Goal: Task Accomplishment & Management: Use online tool/utility

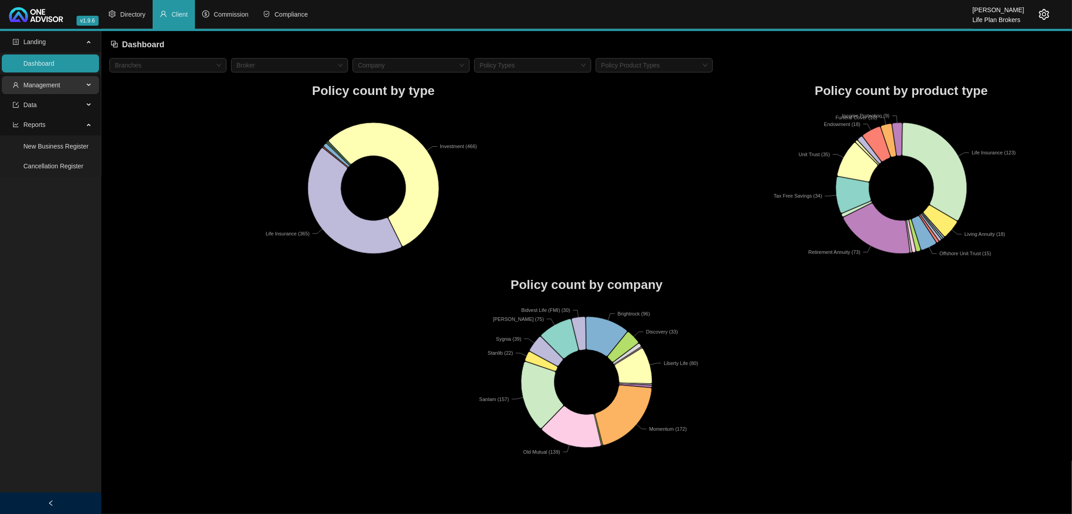
click at [57, 88] on span "Management" at bounding box center [41, 84] width 37 height 7
click at [43, 108] on link "Clients" at bounding box center [32, 106] width 19 height 7
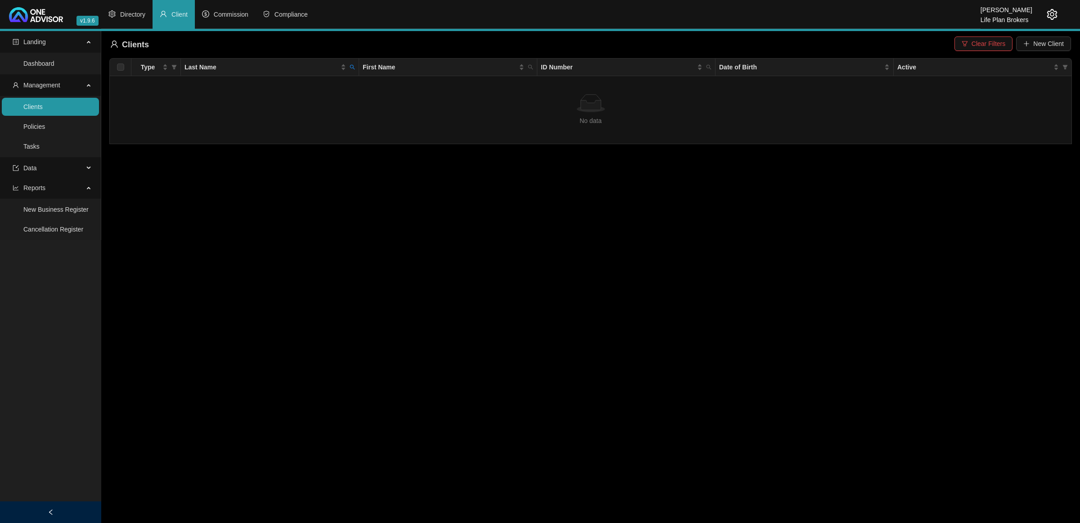
click at [958, 45] on button "Clear Filters" at bounding box center [984, 43] width 58 height 14
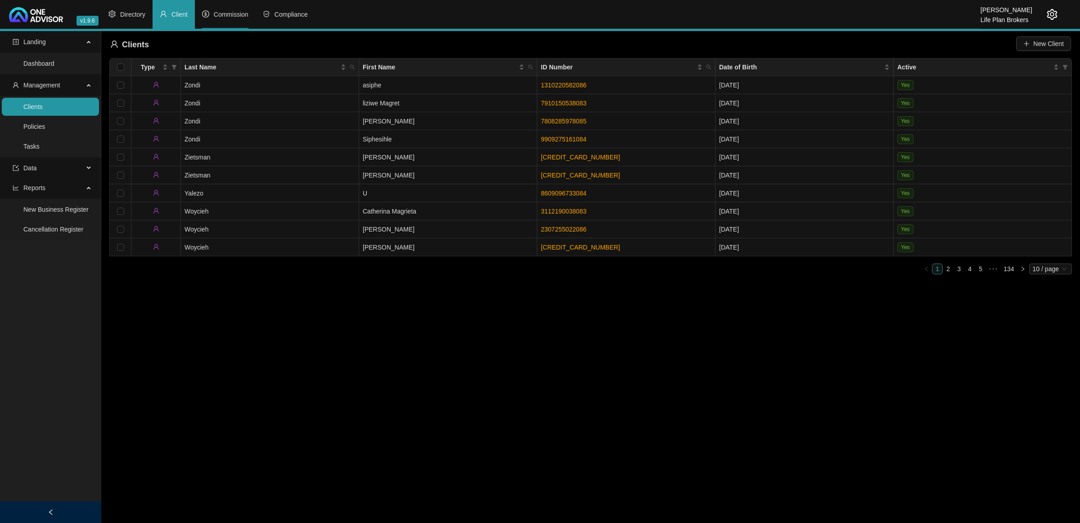
click at [236, 14] on span "Commission" at bounding box center [231, 14] width 35 height 7
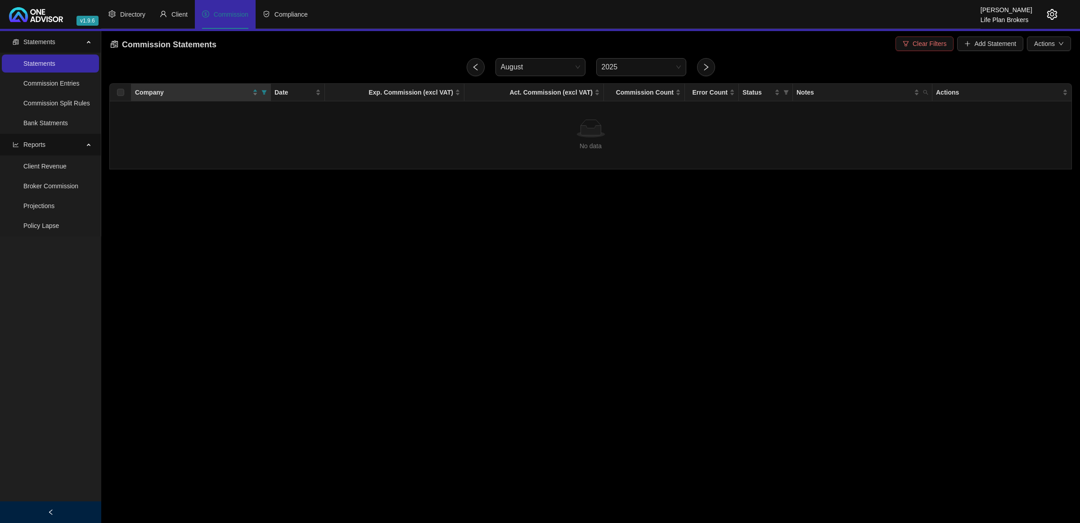
click at [939, 45] on span "Clear Filters" at bounding box center [930, 44] width 34 height 10
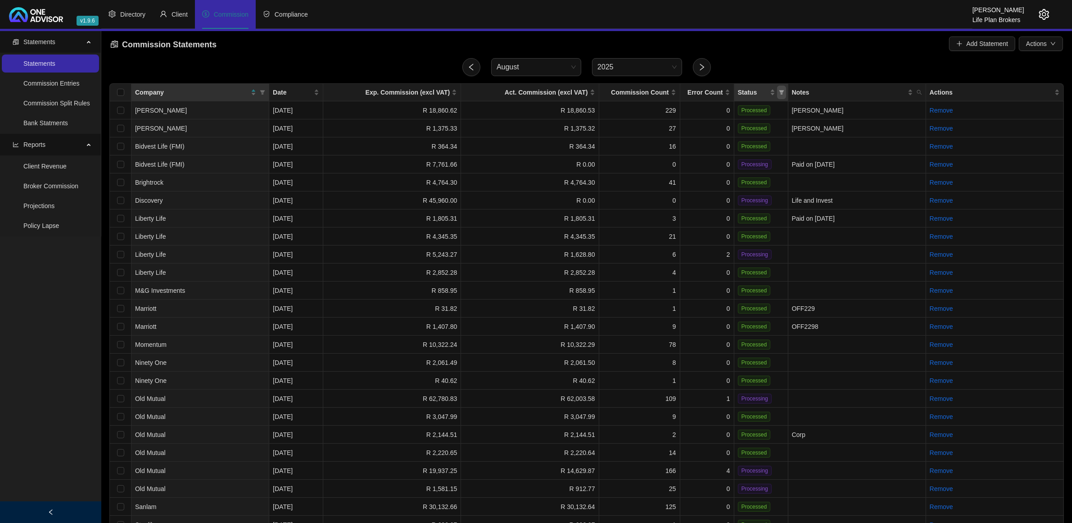
click at [780, 95] on span "Status" at bounding box center [781, 93] width 9 height 14
click at [757, 126] on span "Processing" at bounding box center [761, 124] width 35 height 7
checkbox input "true"
click at [778, 142] on span "OK" at bounding box center [773, 142] width 9 height 10
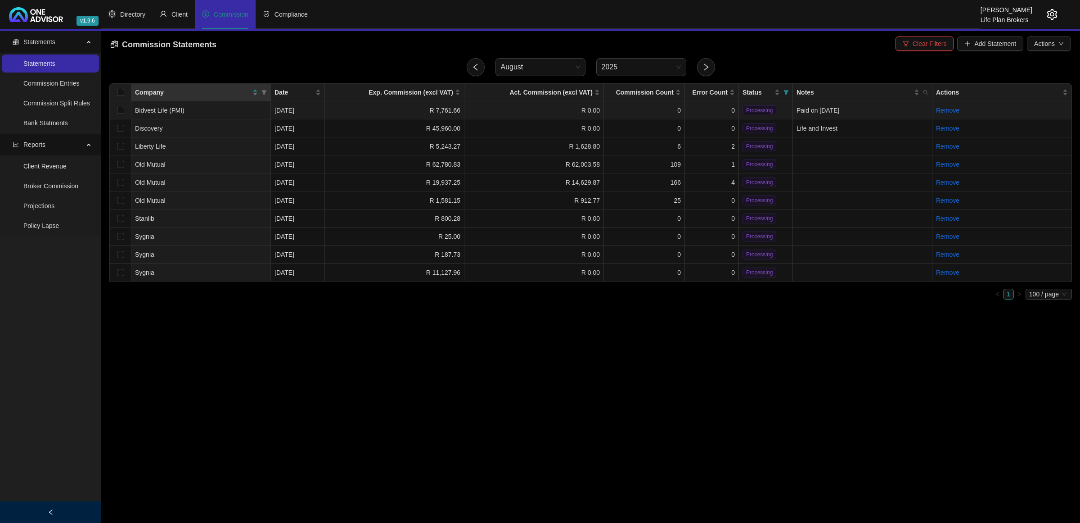
click at [743, 107] on span "Processing" at bounding box center [760, 110] width 34 height 10
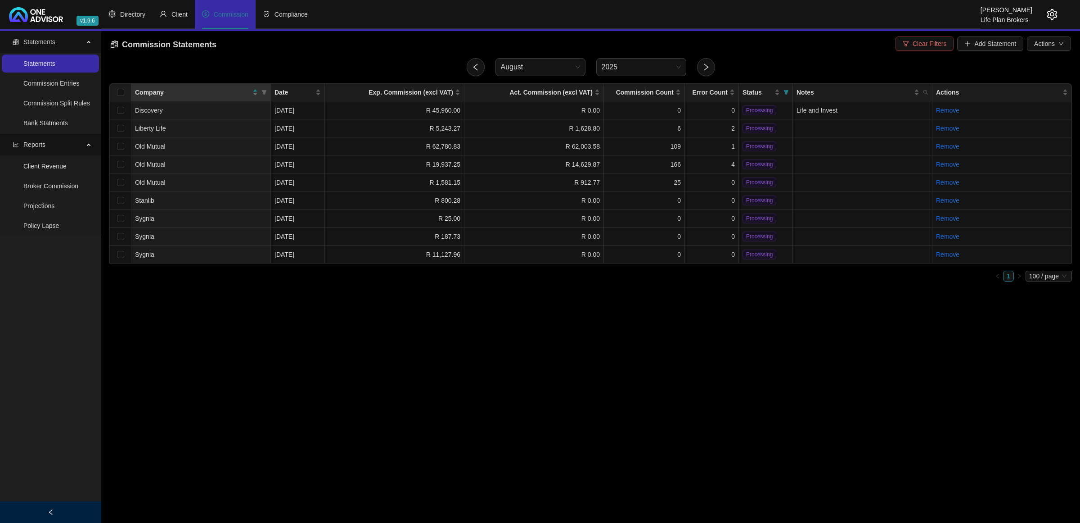
click at [911, 46] on button "Clear Filters" at bounding box center [925, 43] width 58 height 14
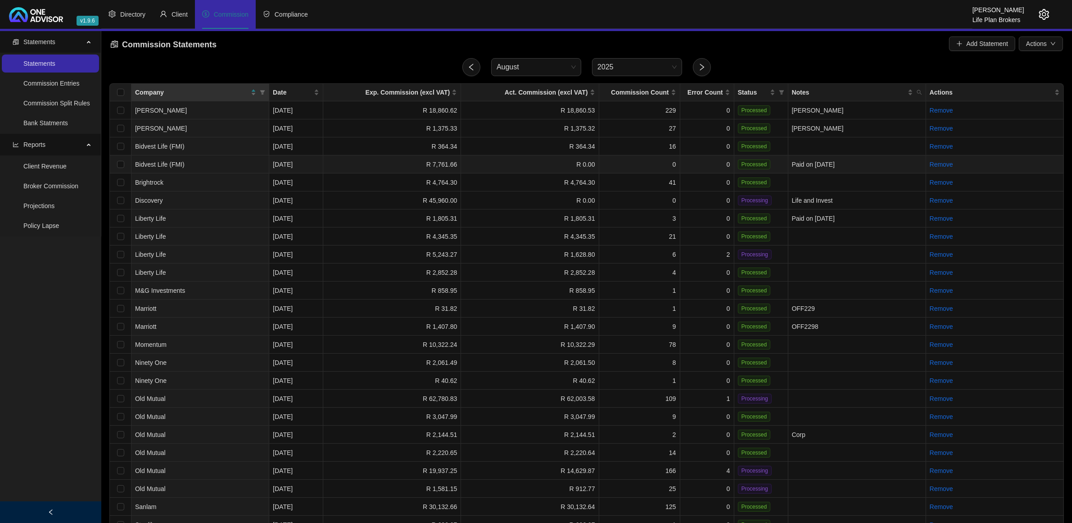
click at [694, 162] on td "0" at bounding box center [707, 164] width 54 height 18
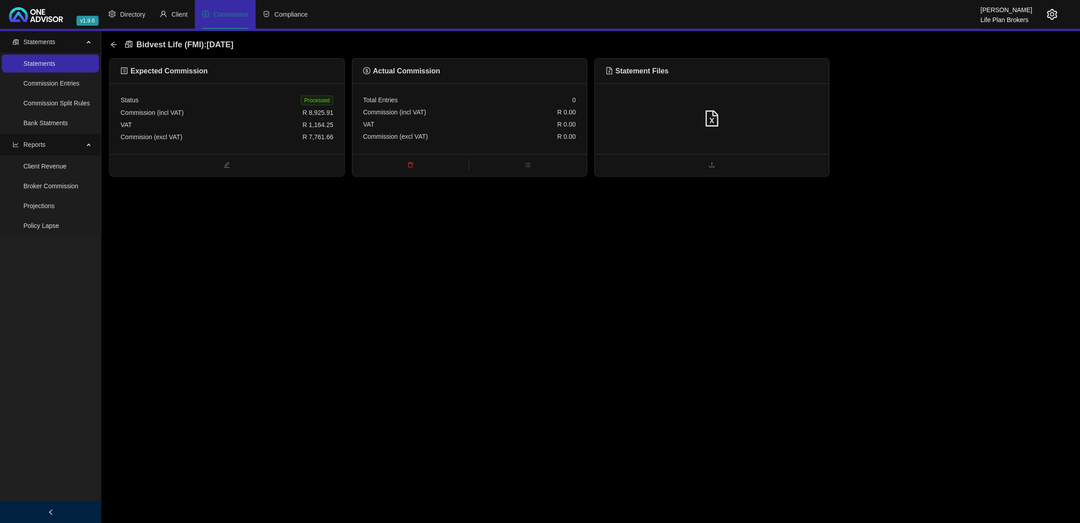
click at [726, 122] on div at bounding box center [712, 118] width 213 height 17
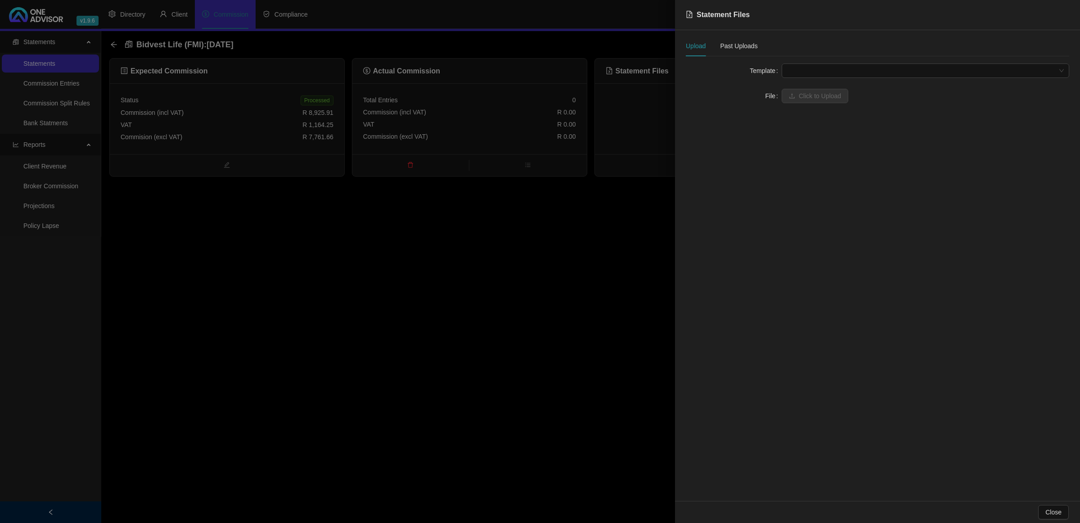
click at [809, 78] on form "Template File Click to Upload" at bounding box center [877, 83] width 383 height 40
click at [810, 75] on span at bounding box center [925, 71] width 277 height 14
click at [811, 94] on div "FMI" at bounding box center [926, 88] width 284 height 14
click at [811, 94] on span "Click to Upload" at bounding box center [820, 96] width 42 height 10
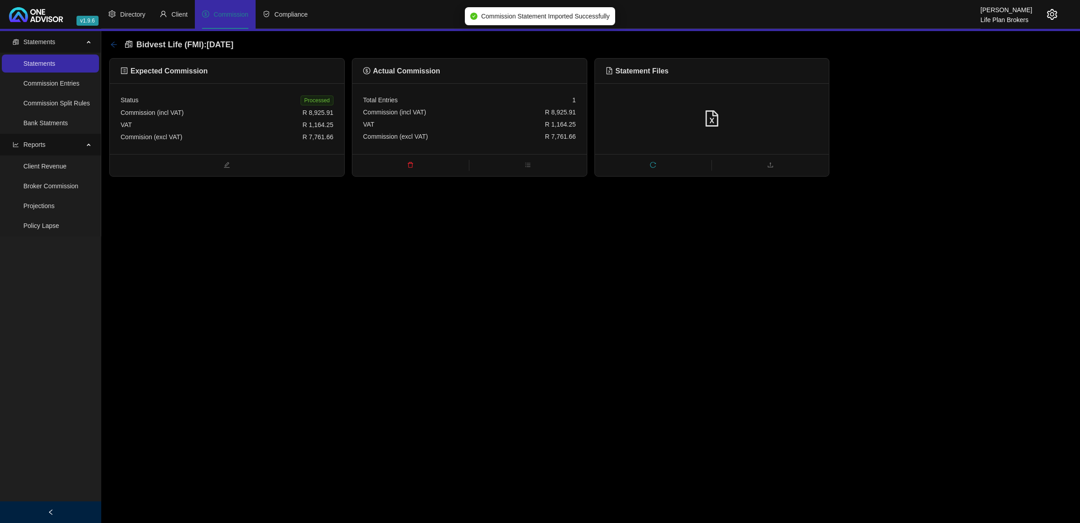
click at [116, 44] on icon "arrow-left" at bounding box center [113, 44] width 7 height 7
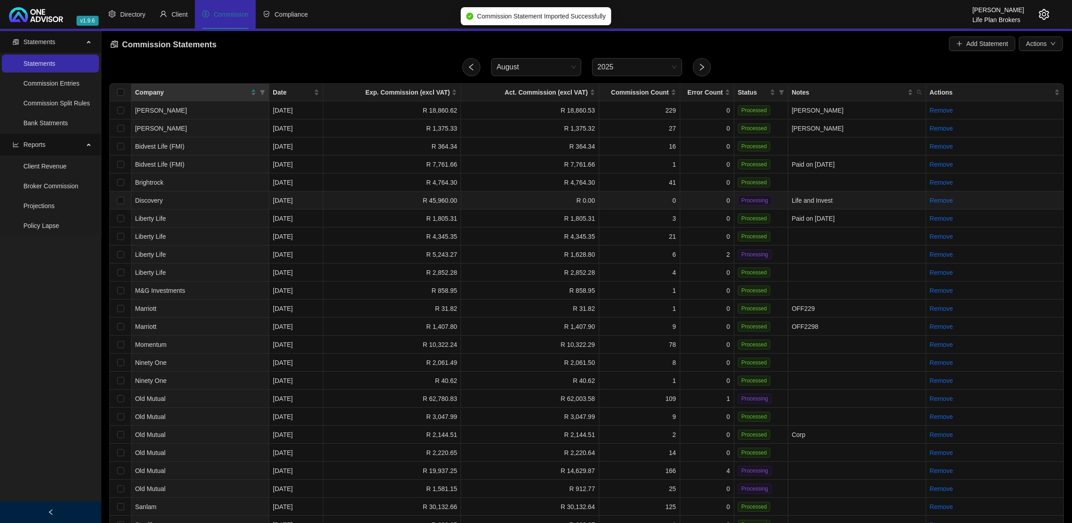
click at [707, 197] on td "0" at bounding box center [707, 200] width 54 height 18
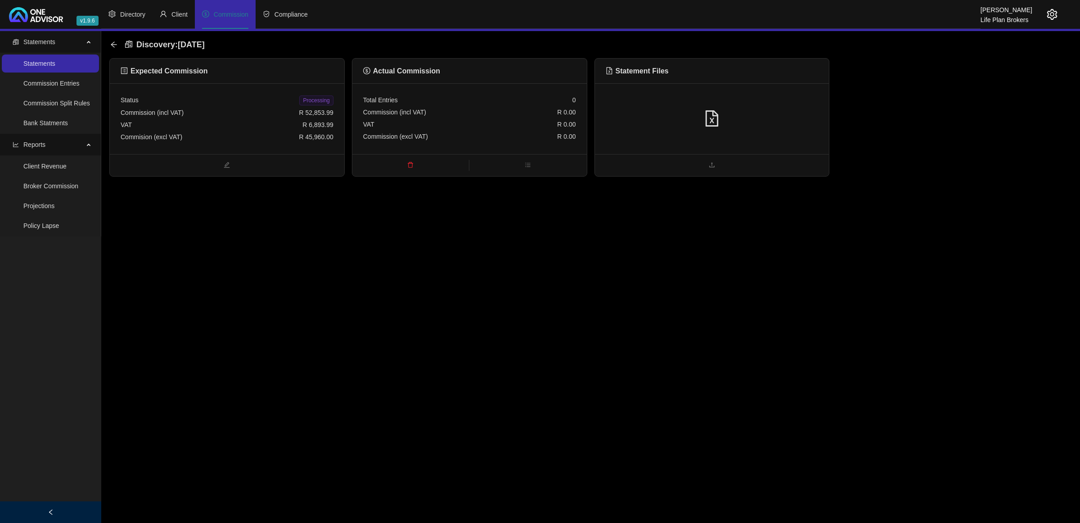
click at [760, 135] on div at bounding box center [712, 118] width 234 height 71
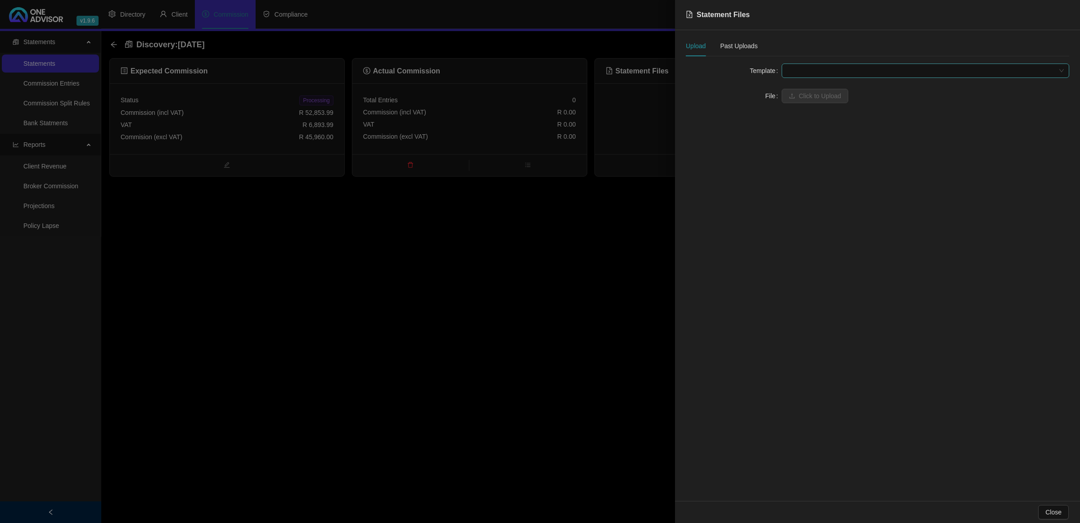
click at [812, 68] on span at bounding box center [925, 71] width 277 height 14
click at [835, 171] on div "Disc Life & Invest (EFT)" at bounding box center [925, 175] width 273 height 10
click at [798, 93] on button "Click to Upload" at bounding box center [815, 96] width 67 height 14
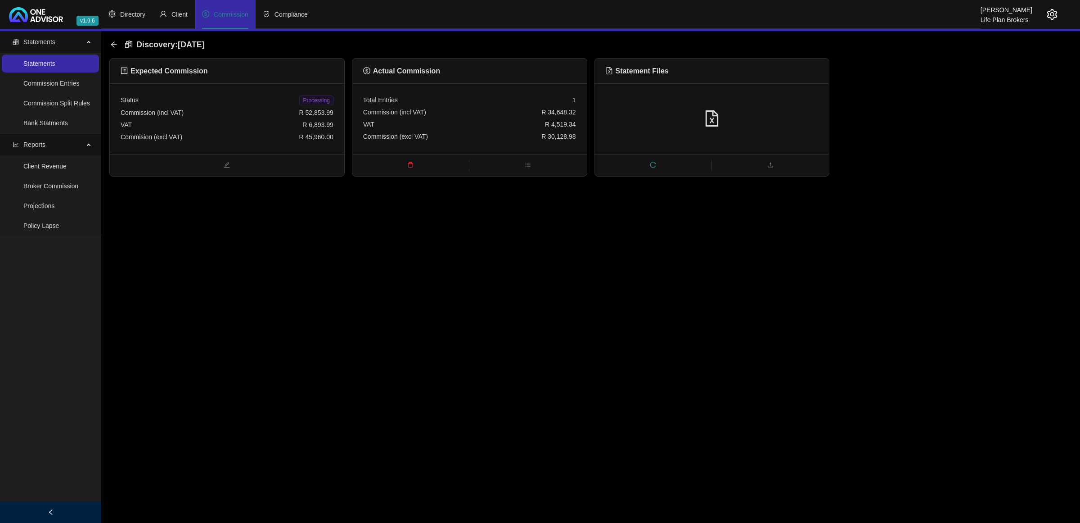
click at [458, 139] on div "Commission (excl VAT) R 30,128.98" at bounding box center [469, 137] width 213 height 12
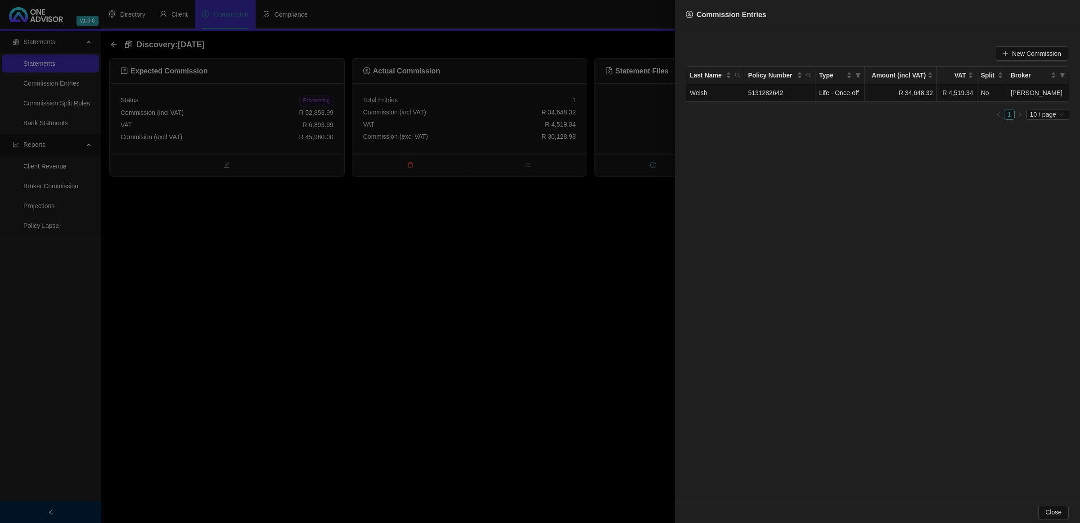
click at [487, 233] on div at bounding box center [540, 261] width 1080 height 523
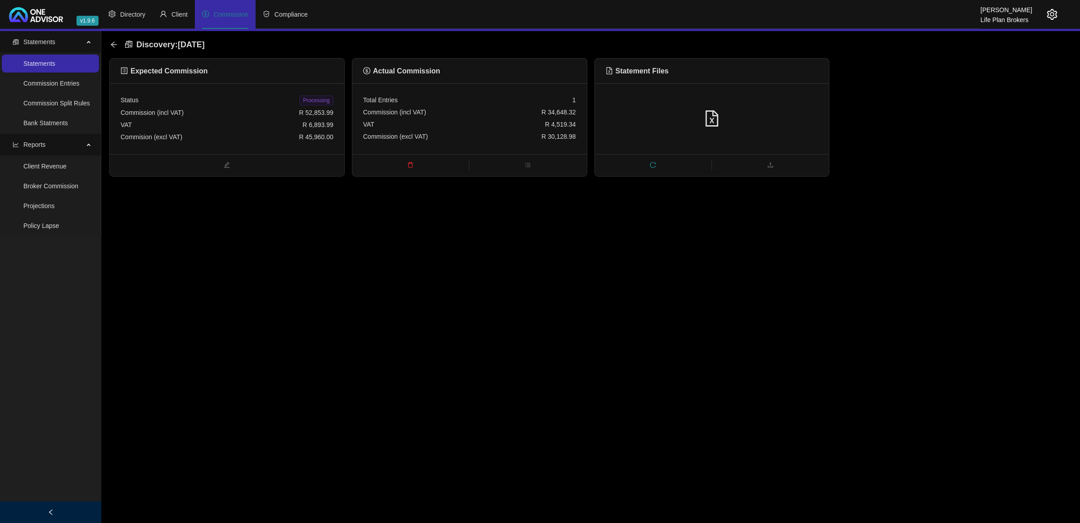
click at [640, 128] on div at bounding box center [712, 118] width 234 height 71
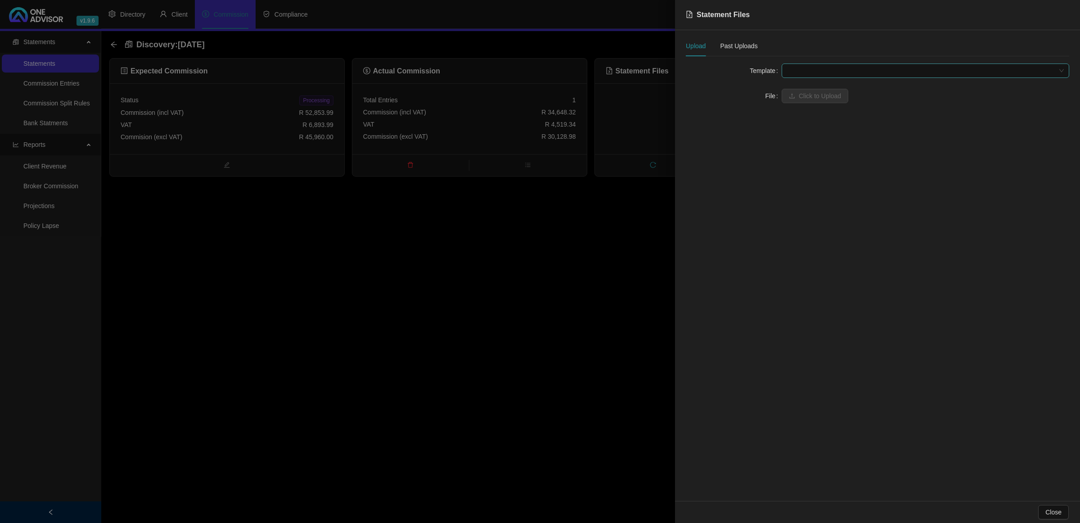
click at [837, 71] on span at bounding box center [925, 71] width 277 height 14
click at [807, 176] on div "Disc Life & Invest (EFT)" at bounding box center [925, 175] width 273 height 10
click at [801, 97] on span "Click to Upload" at bounding box center [820, 96] width 42 height 10
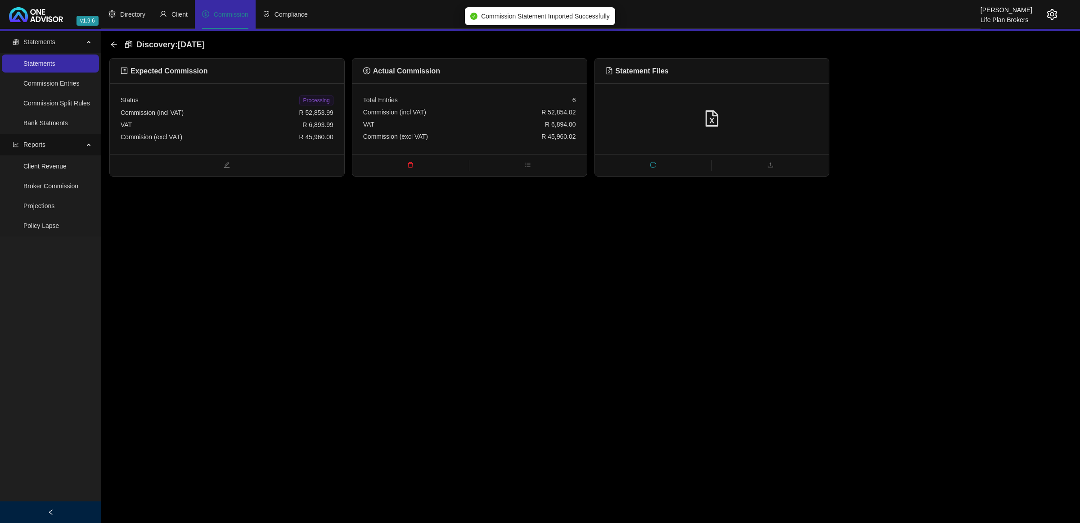
click at [326, 101] on span "Processing" at bounding box center [316, 100] width 34 height 10
click at [110, 43] on icon "arrow-left" at bounding box center [113, 44] width 7 height 7
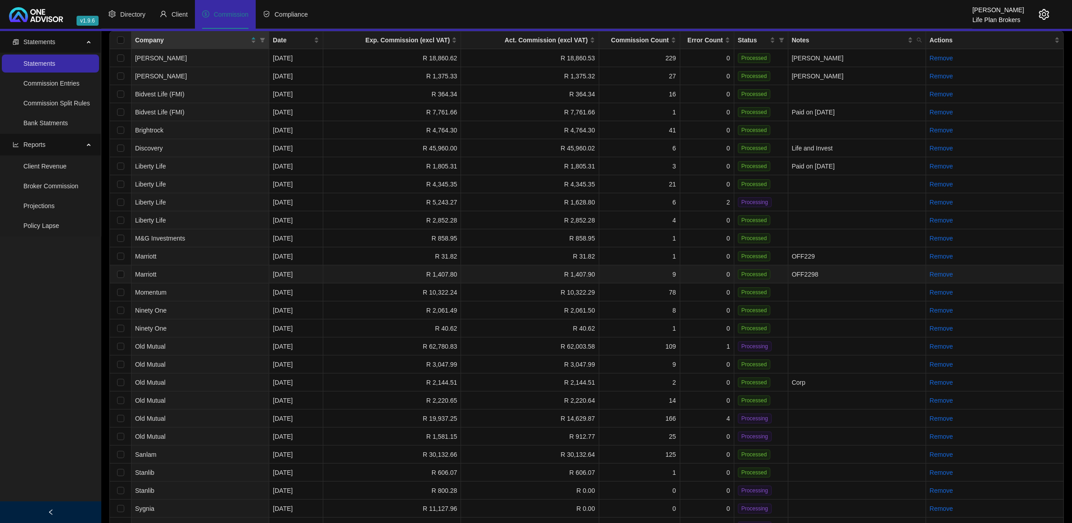
scroll to position [104, 0]
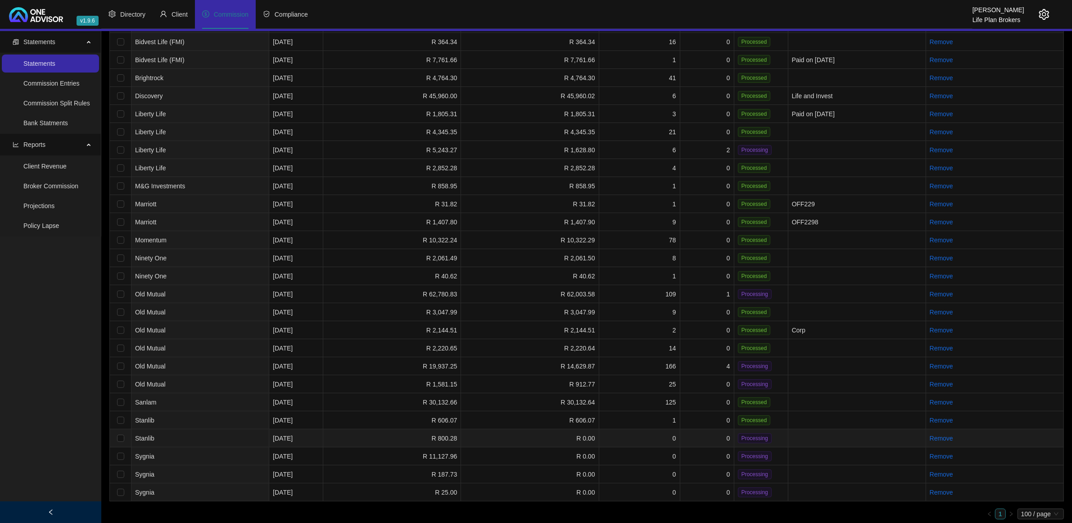
click at [600, 436] on td "0" at bounding box center [639, 438] width 81 height 18
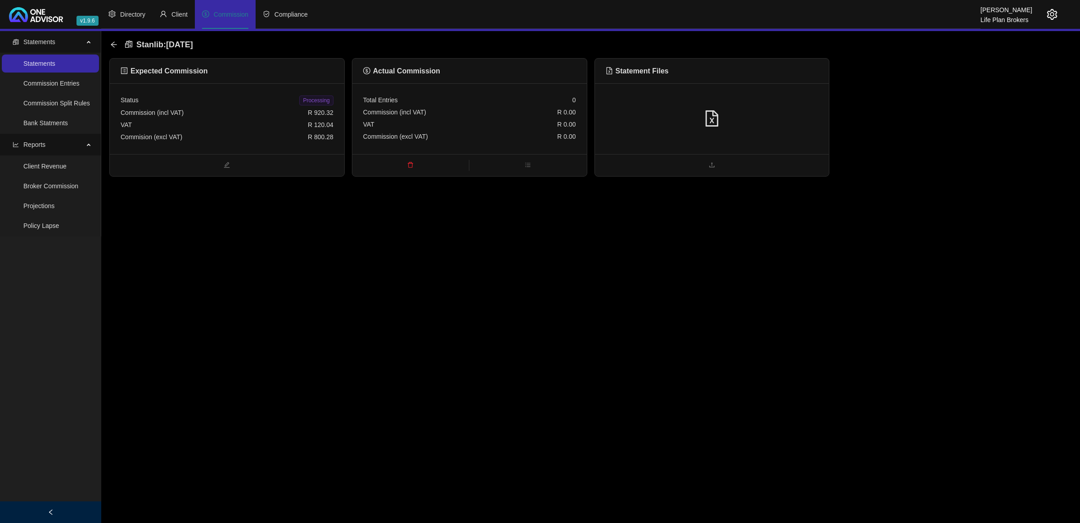
click at [754, 140] on div at bounding box center [712, 118] width 234 height 71
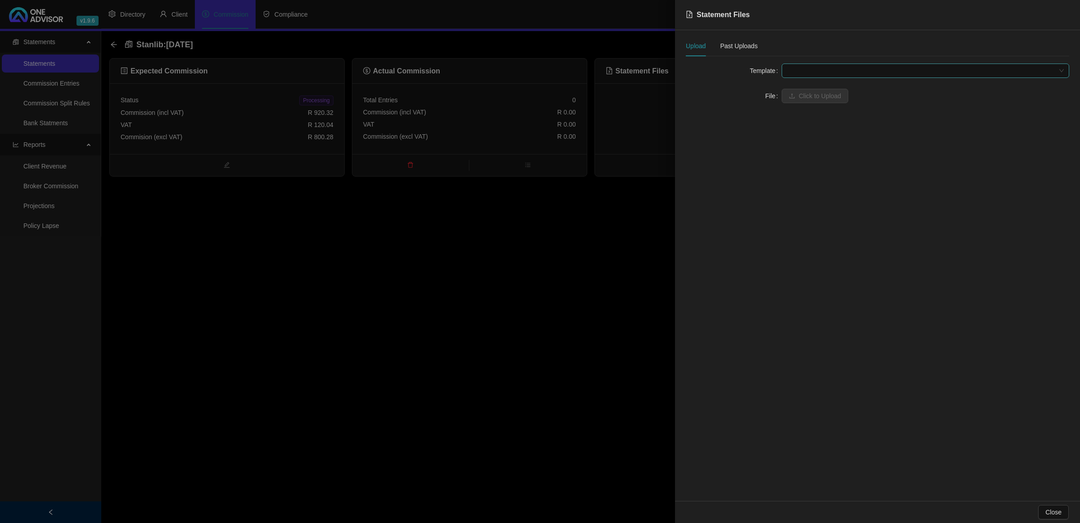
click at [812, 73] on span at bounding box center [925, 71] width 277 height 14
click at [994, 78] on form "Template File Click to Upload" at bounding box center [877, 83] width 383 height 40
click at [830, 116] on div "Stanlib UT (Explicit Fees)" at bounding box center [925, 118] width 273 height 10
click at [812, 94] on span "Click to Upload" at bounding box center [820, 96] width 42 height 10
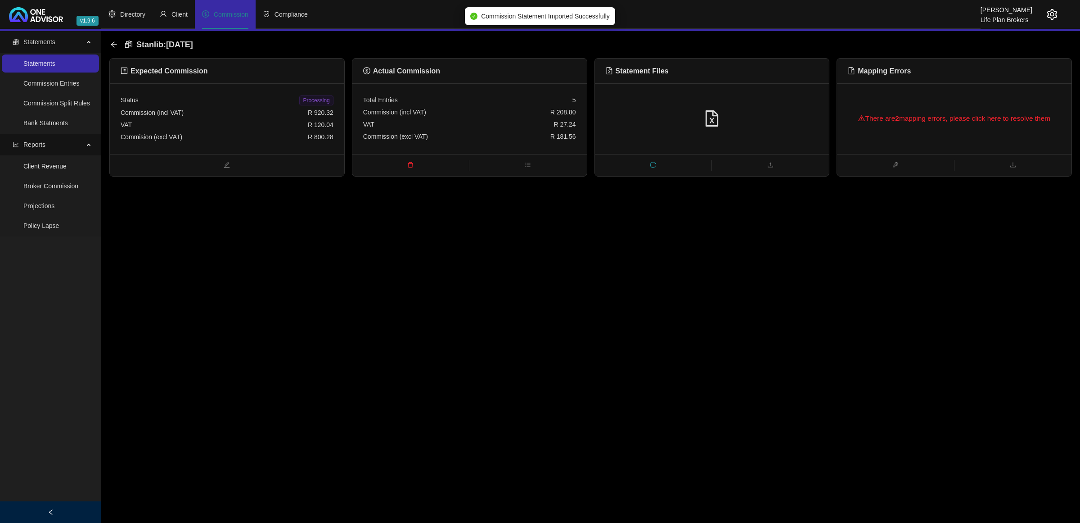
click at [979, 94] on div "There are 2 mapping errors, please click here to resolve them" at bounding box center [954, 118] width 234 height 71
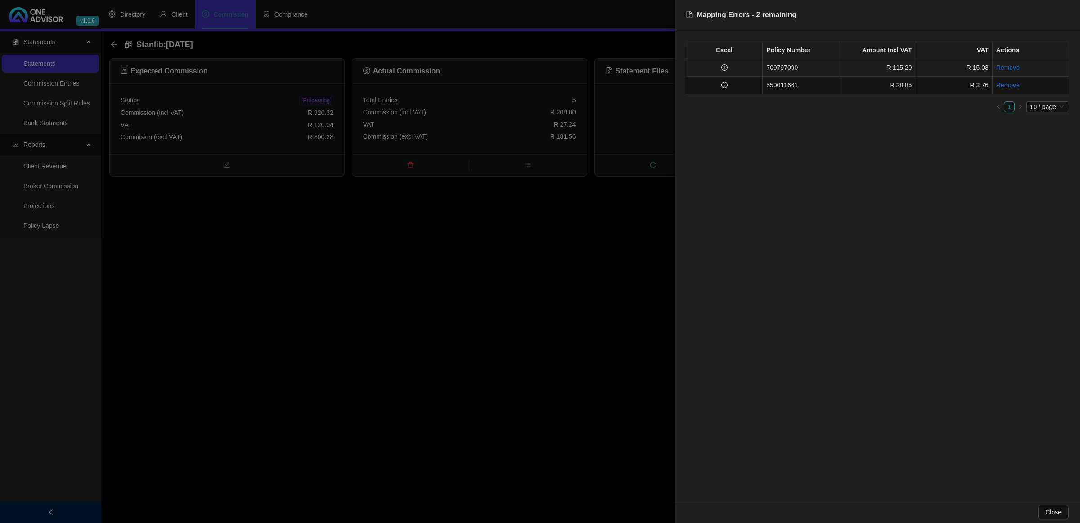
click at [747, 69] on td at bounding box center [724, 68] width 77 height 18
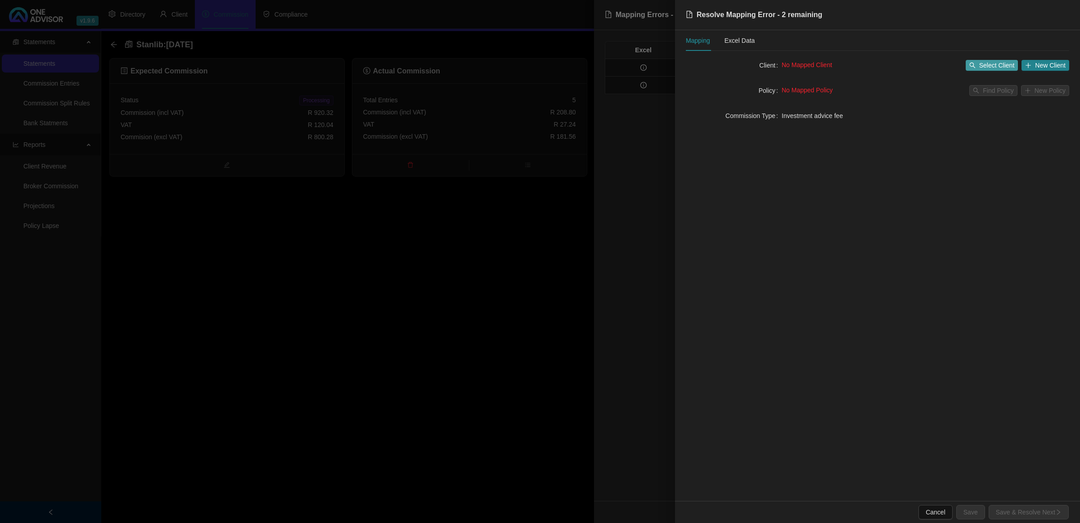
click at [979, 64] on button "Select Client" at bounding box center [992, 65] width 53 height 11
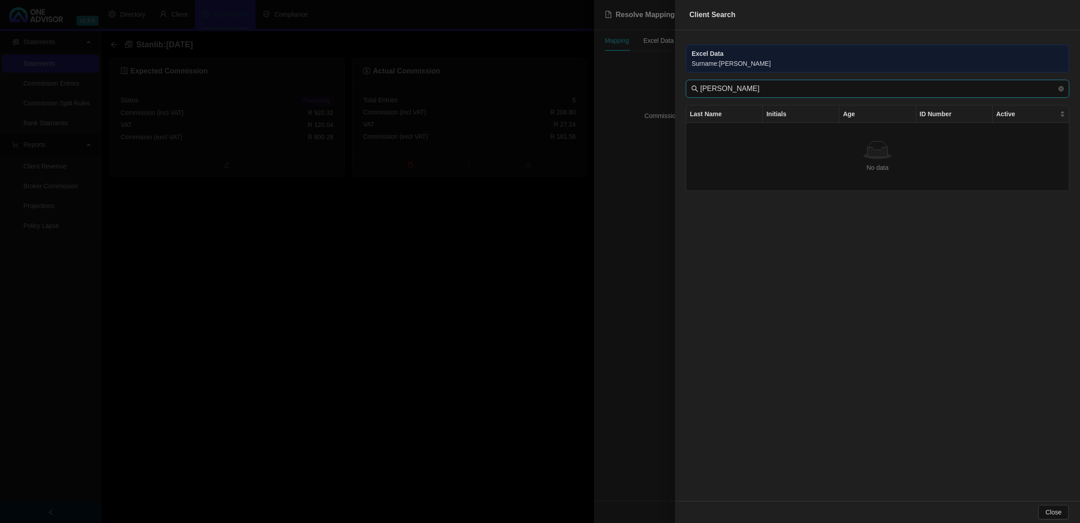
drag, startPoint x: 723, startPoint y: 92, endPoint x: 606, endPoint y: 90, distance: 116.6
click at [606, 90] on div "Client Search Excel Data Surname : [PERSON_NAME] [PERSON_NAME] Last Name Initia…" at bounding box center [540, 261] width 1080 height 523
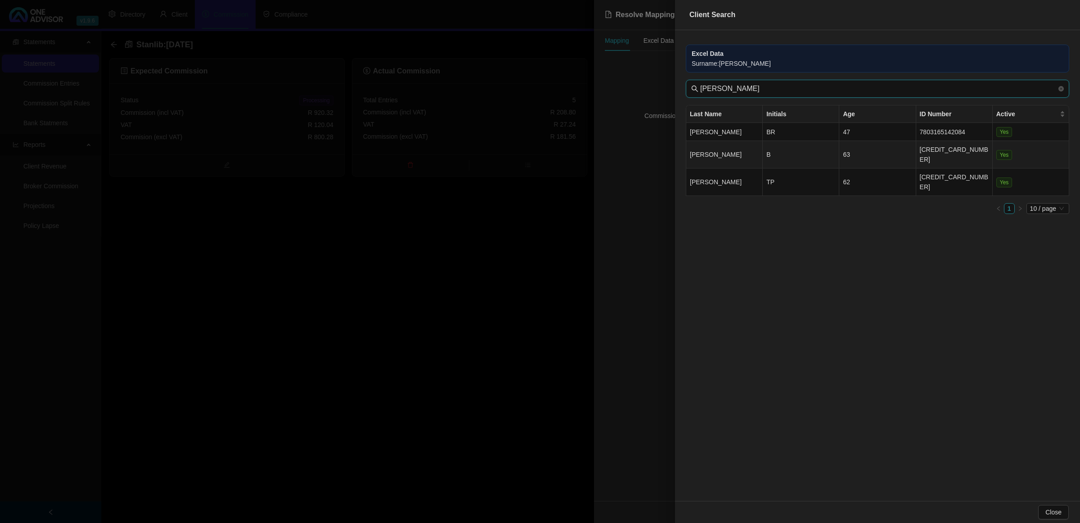
type input "[PERSON_NAME]"
click at [723, 148] on td "[PERSON_NAME]" at bounding box center [724, 154] width 77 height 27
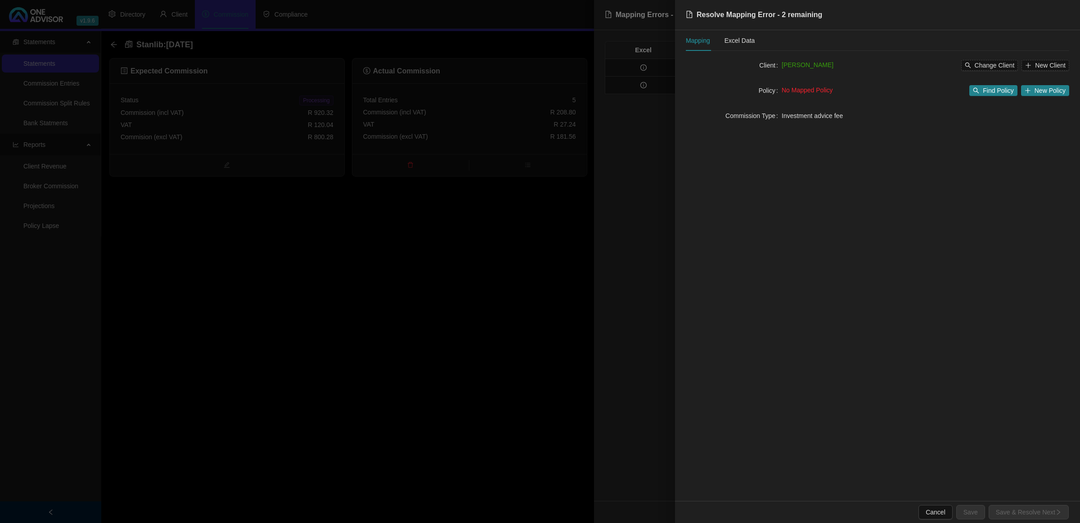
click at [988, 84] on div "No Mapped Policy Find Policy New Policy" at bounding box center [926, 90] width 288 height 14
click at [992, 89] on span "Find Policy" at bounding box center [998, 91] width 31 height 10
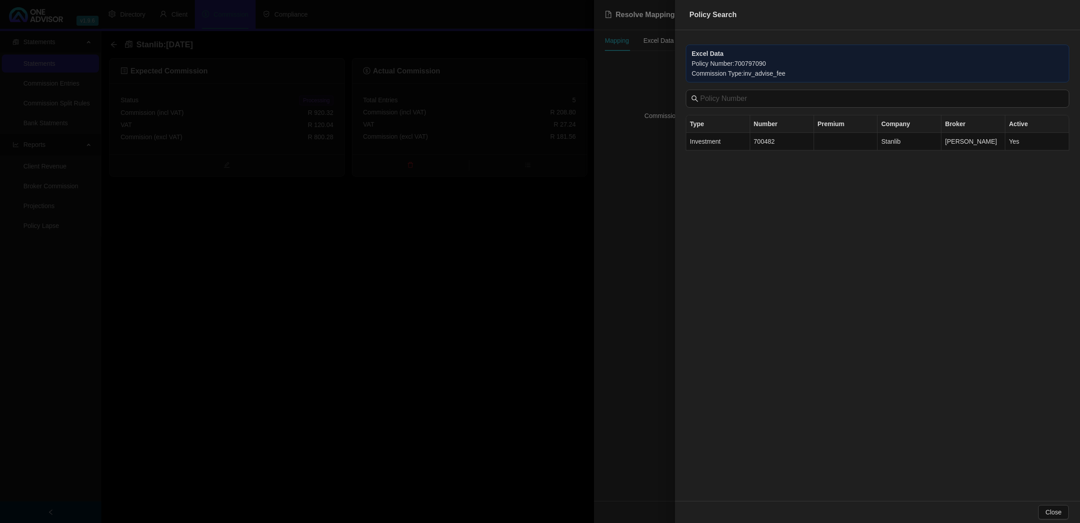
click at [582, 203] on div at bounding box center [540, 261] width 1080 height 523
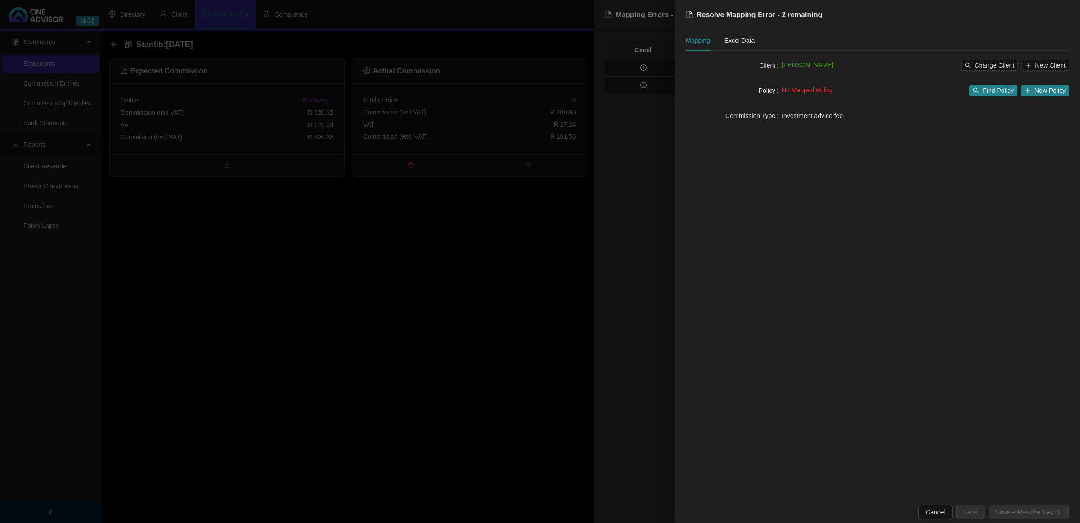
click at [617, 174] on div at bounding box center [540, 261] width 1080 height 523
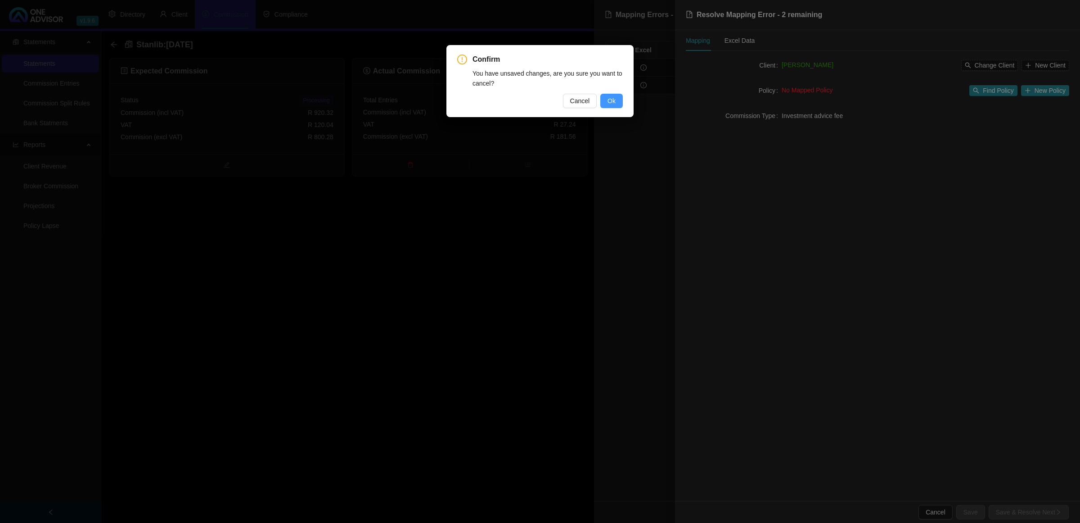
click at [607, 101] on button "Ok" at bounding box center [611, 101] width 23 height 14
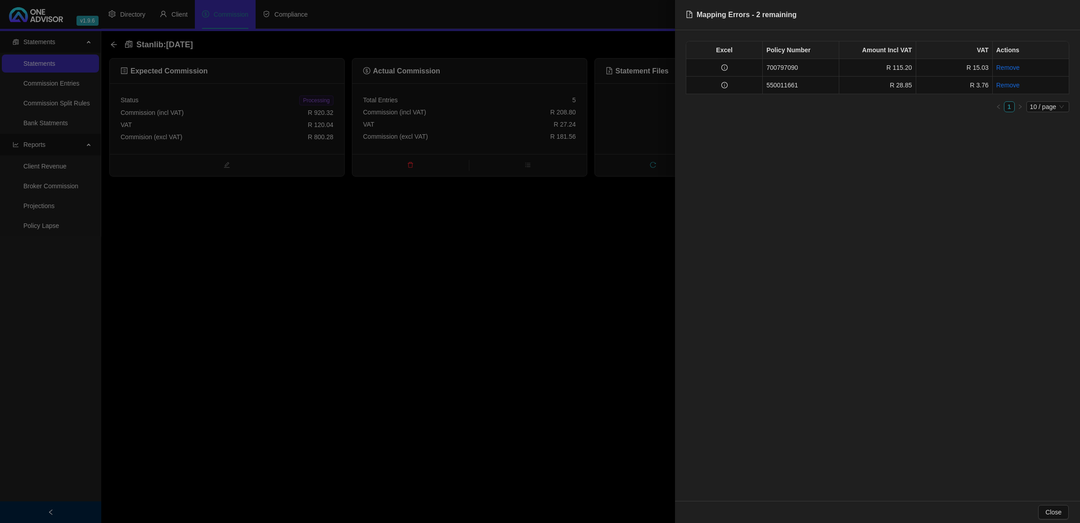
click at [559, 248] on div at bounding box center [540, 261] width 1080 height 523
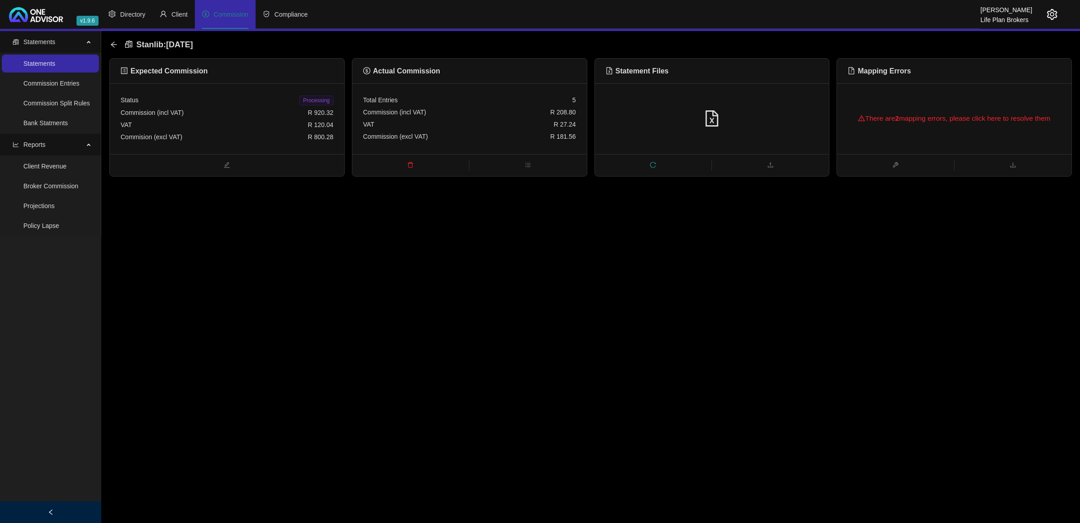
click at [1007, 118] on div "There are 2 mapping errors, please click here to resolve them" at bounding box center [954, 118] width 213 height 29
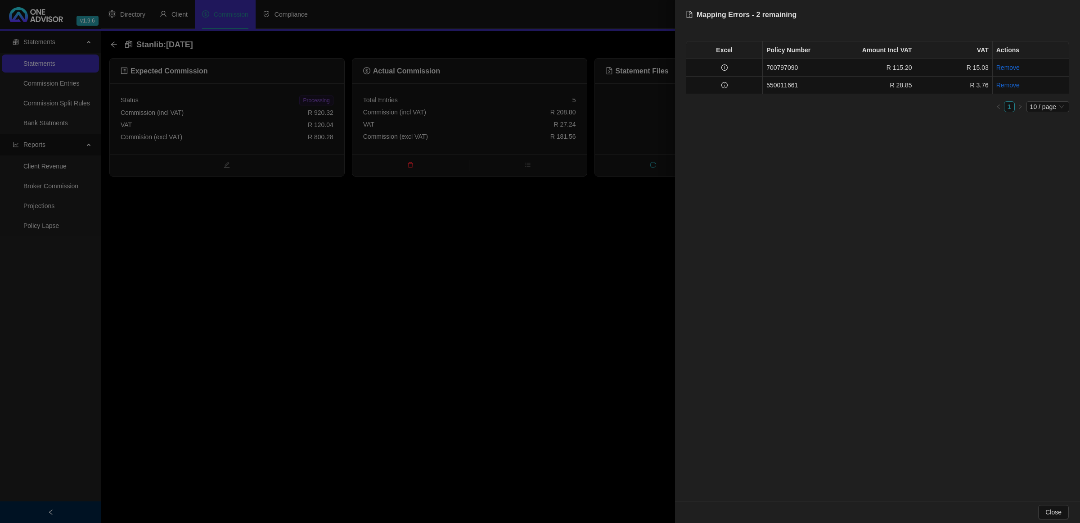
click at [643, 175] on div at bounding box center [540, 261] width 1080 height 523
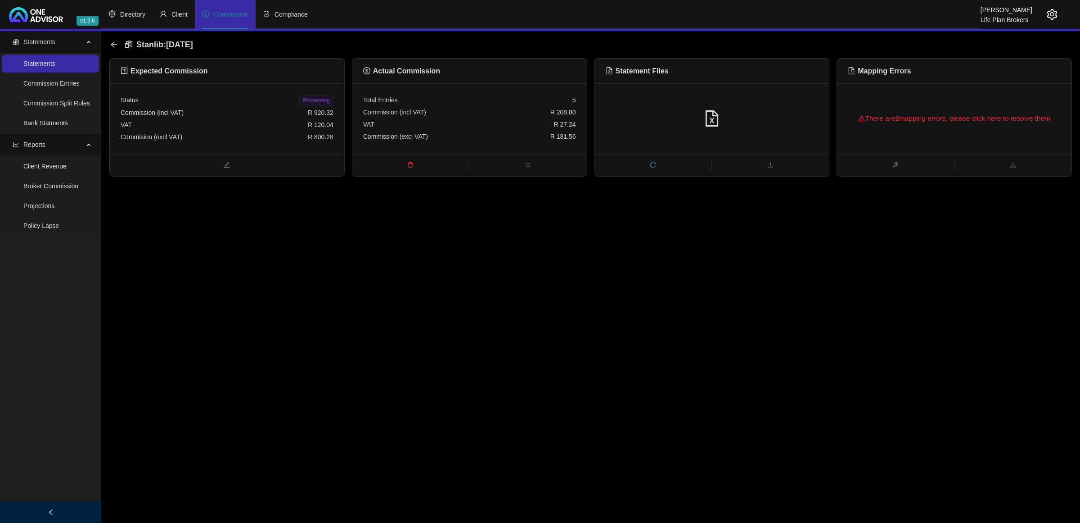
click at [694, 96] on div at bounding box center [712, 118] width 234 height 71
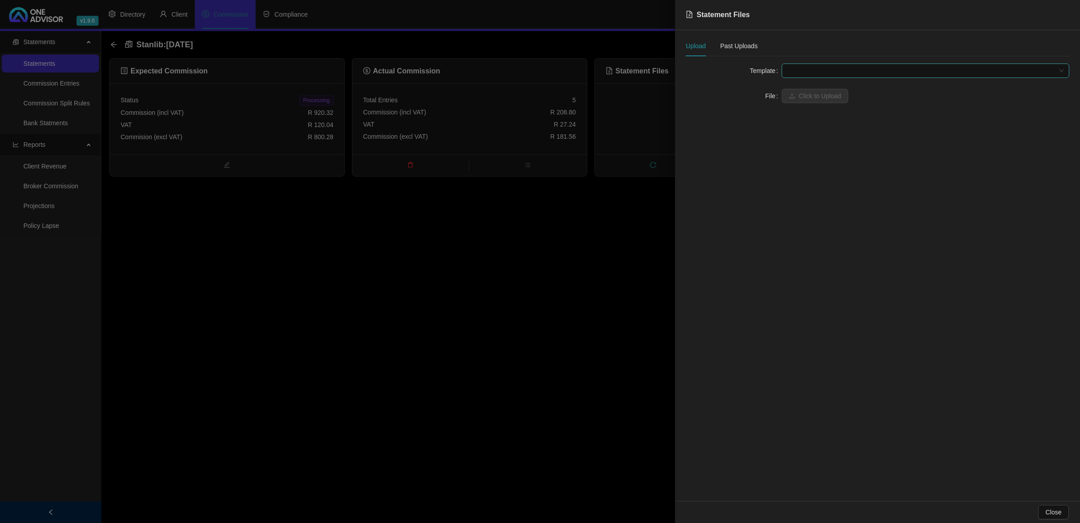
click at [811, 70] on span at bounding box center [925, 71] width 277 height 14
click at [804, 105] on div "Stanlib UT (DO Fees)" at bounding box center [925, 103] width 273 height 10
click at [821, 93] on span "Click to Upload" at bounding box center [820, 96] width 42 height 10
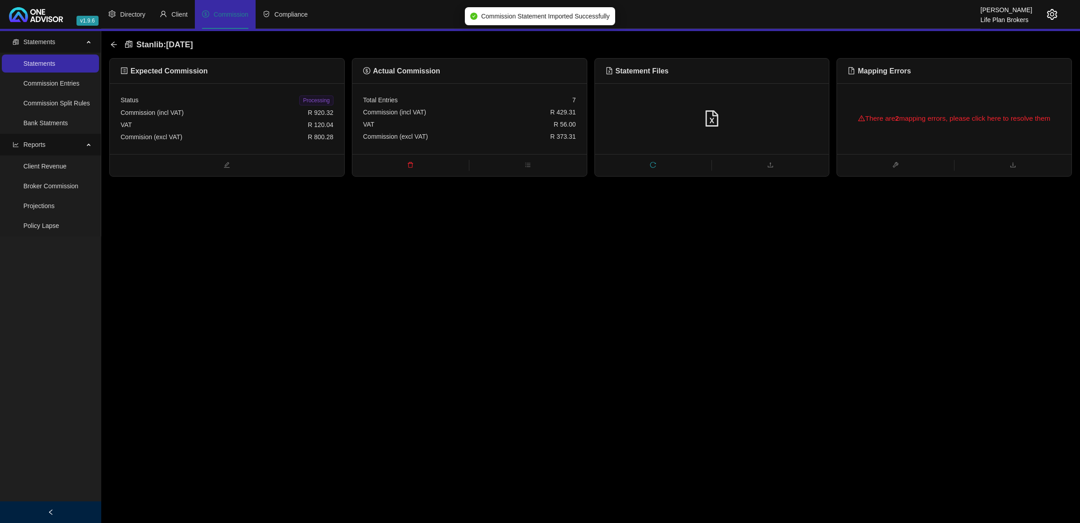
click at [919, 111] on div "There are 2 mapping errors, please click here to resolve them" at bounding box center [954, 118] width 213 height 29
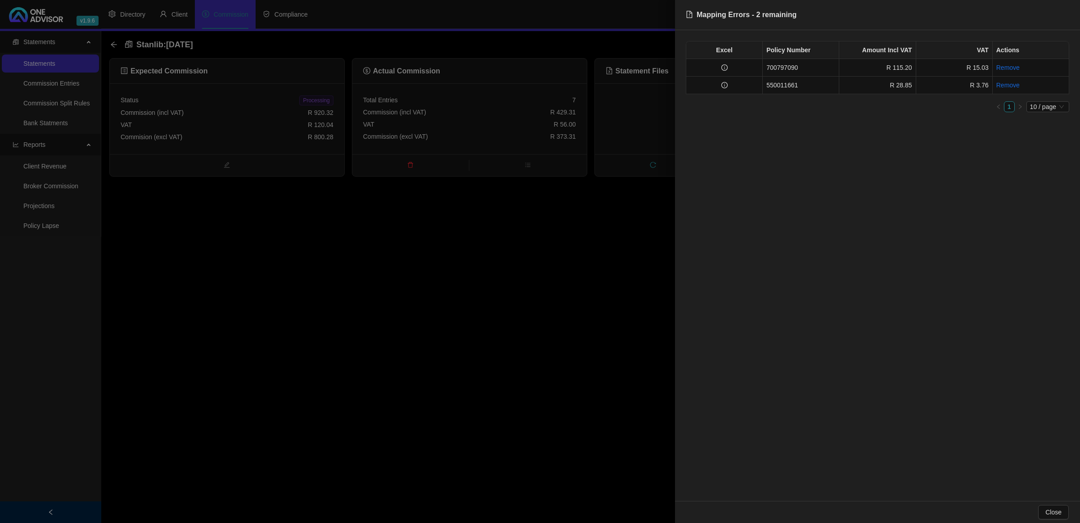
click at [568, 289] on div at bounding box center [540, 261] width 1080 height 523
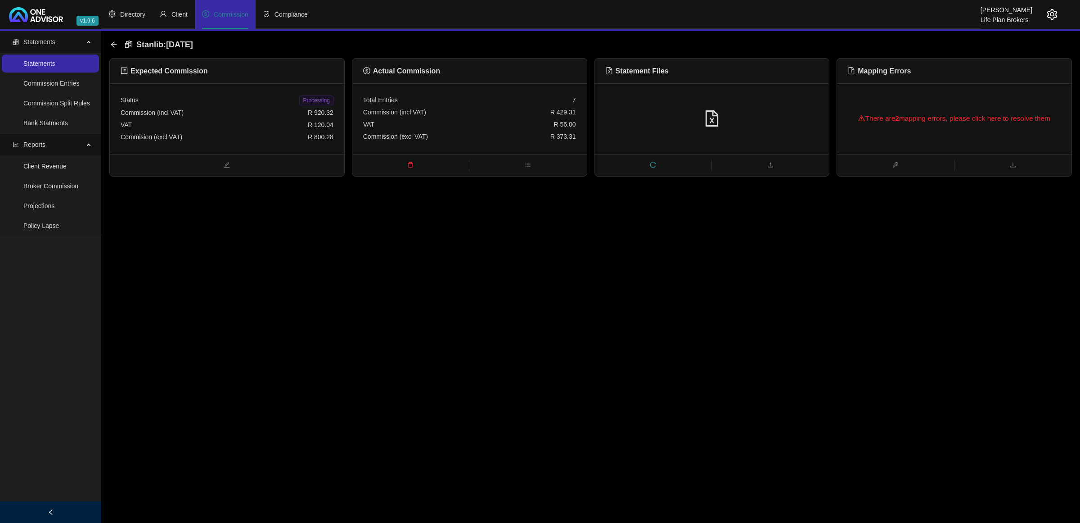
click at [747, 113] on div at bounding box center [712, 118] width 213 height 17
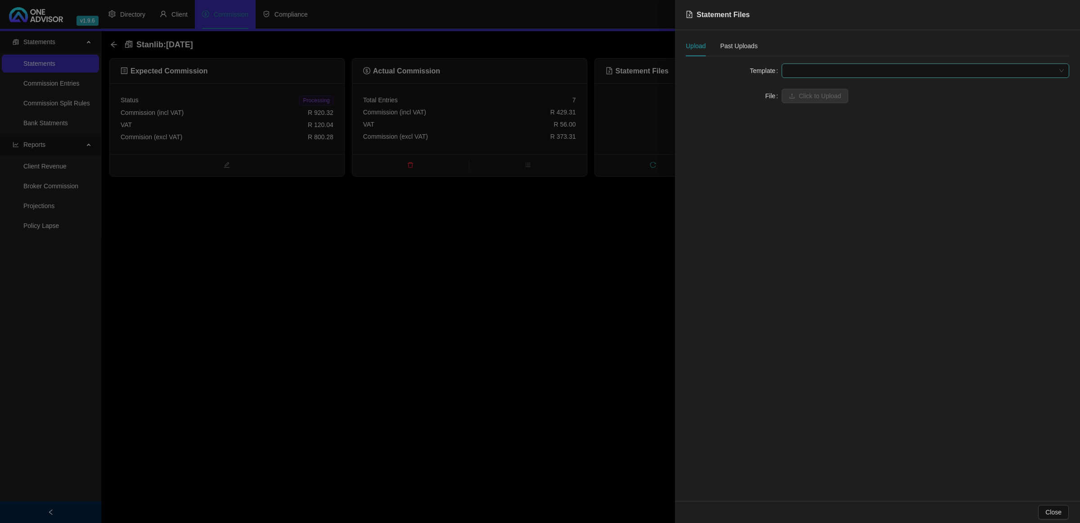
click at [825, 77] on div at bounding box center [926, 70] width 288 height 14
click at [822, 118] on div "Stanlib UT (Explicit Fees)" at bounding box center [925, 118] width 273 height 10
click at [831, 94] on span "Click to Upload" at bounding box center [820, 96] width 42 height 10
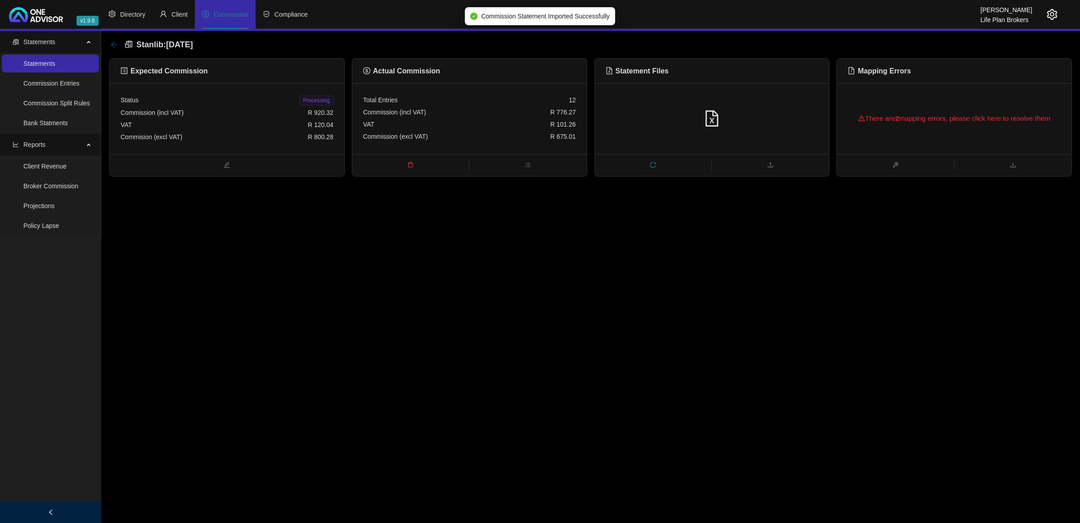
click at [115, 45] on icon "arrow-left" at bounding box center [113, 44] width 7 height 7
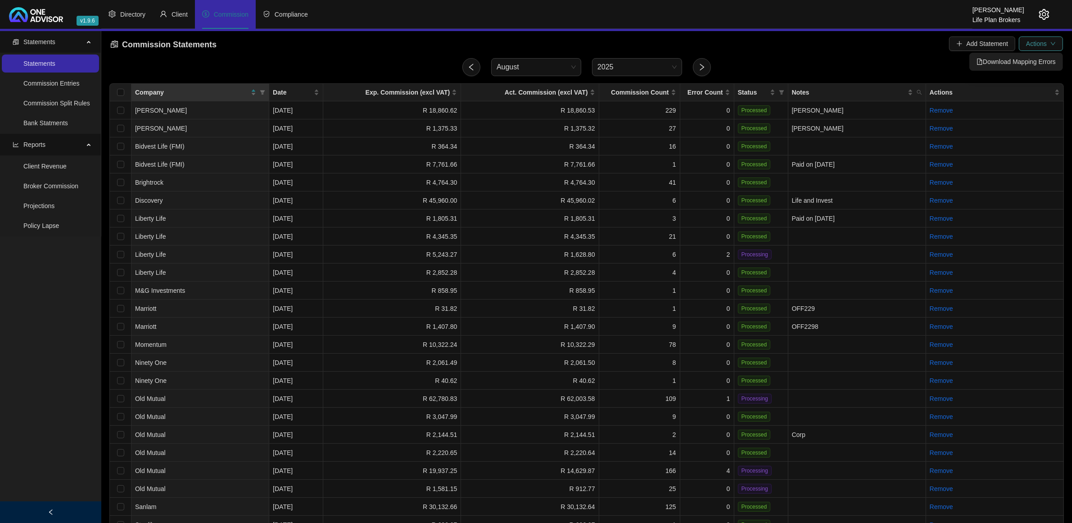
click at [1046, 44] on span "Actions" at bounding box center [1036, 44] width 21 height 10
click at [1019, 59] on span "Download Mapping Errors" at bounding box center [1015, 62] width 79 height 10
click at [686, 255] on td "2" at bounding box center [707, 254] width 54 height 18
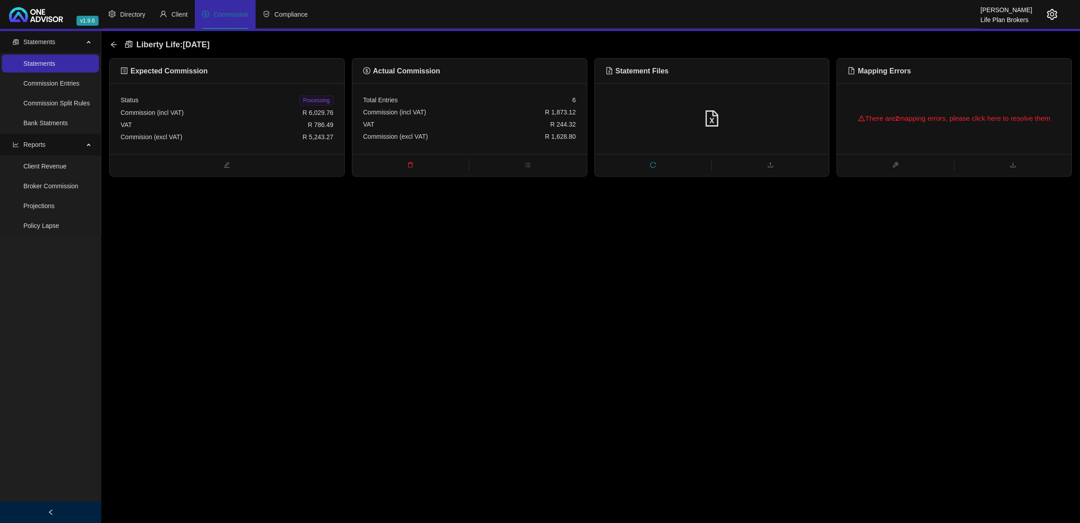
click at [889, 116] on div "There are 2 mapping errors, please click here to resolve them" at bounding box center [954, 118] width 213 height 29
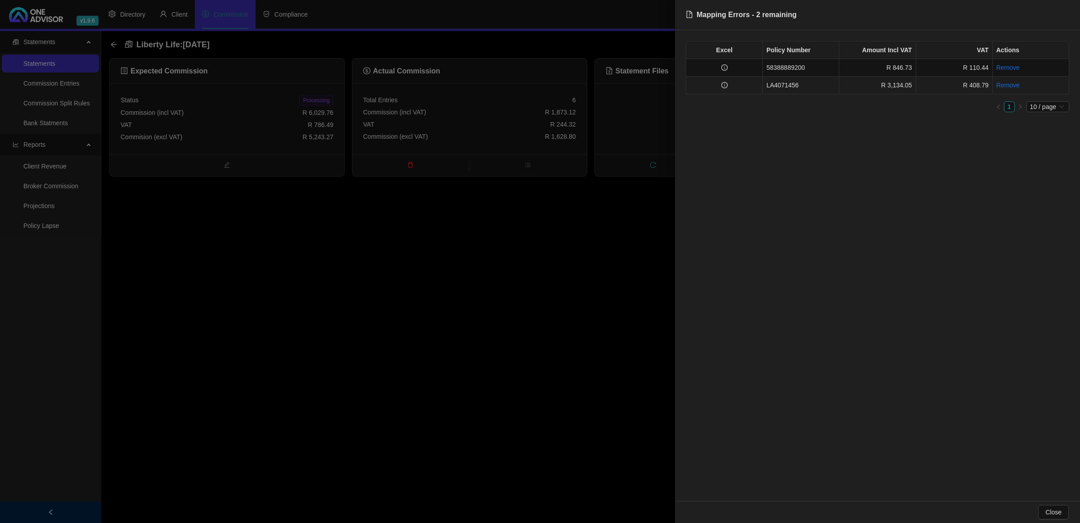
click at [781, 87] on td "LA4071456" at bounding box center [801, 86] width 77 height 18
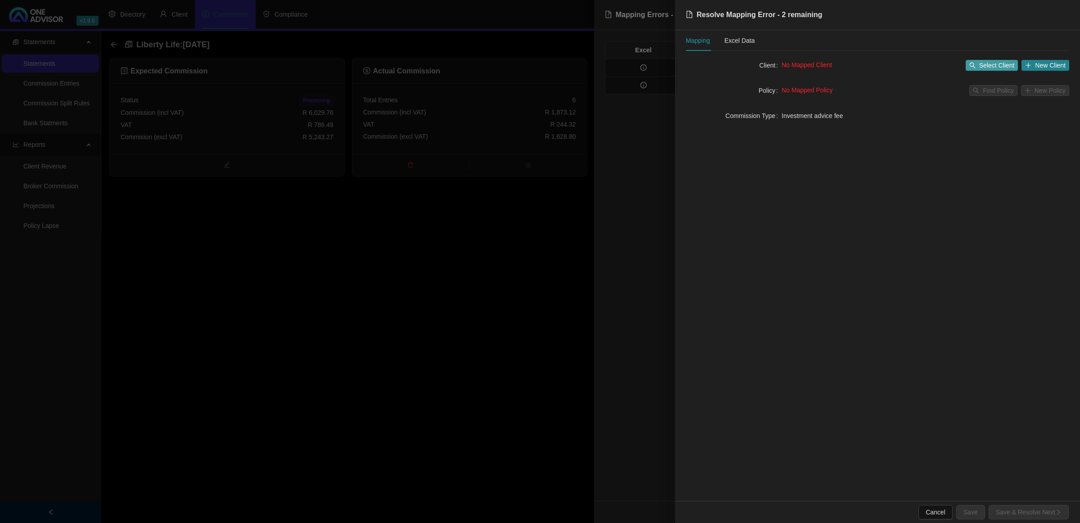
click at [993, 65] on span "Select Client" at bounding box center [997, 65] width 36 height 10
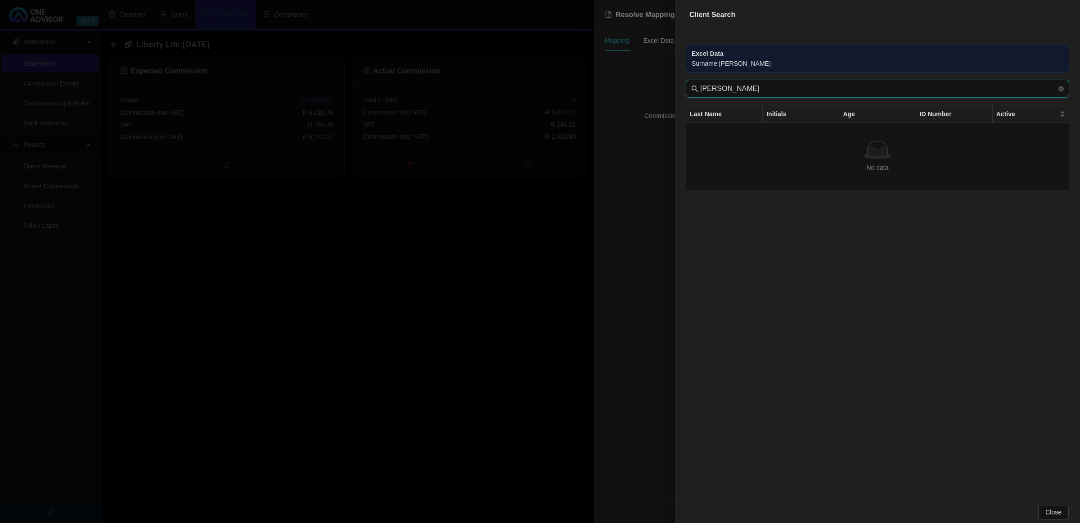
click at [778, 89] on input "[PERSON_NAME]" at bounding box center [878, 88] width 356 height 11
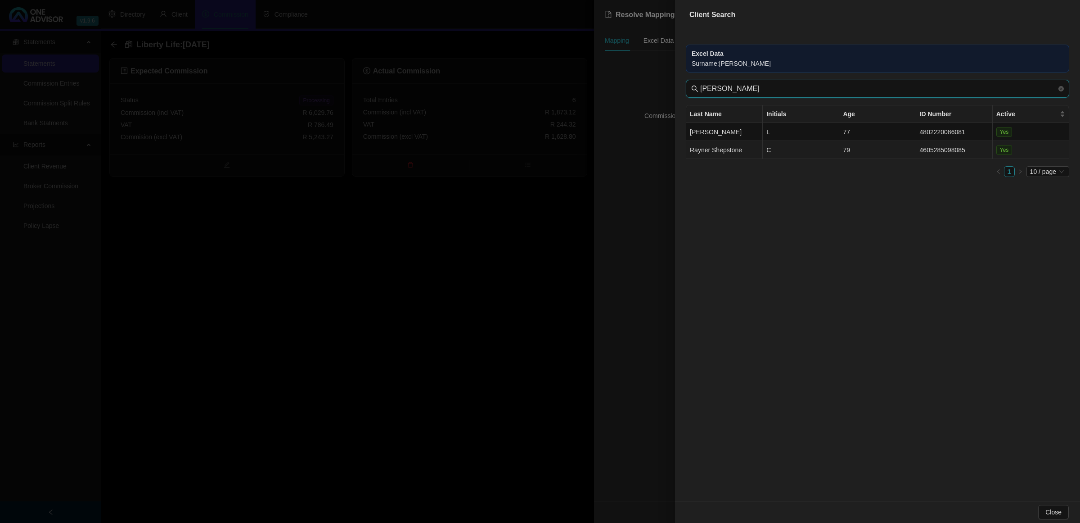
type input "[PERSON_NAME]"
click at [757, 152] on td "Rayner Shepstone" at bounding box center [724, 150] width 77 height 18
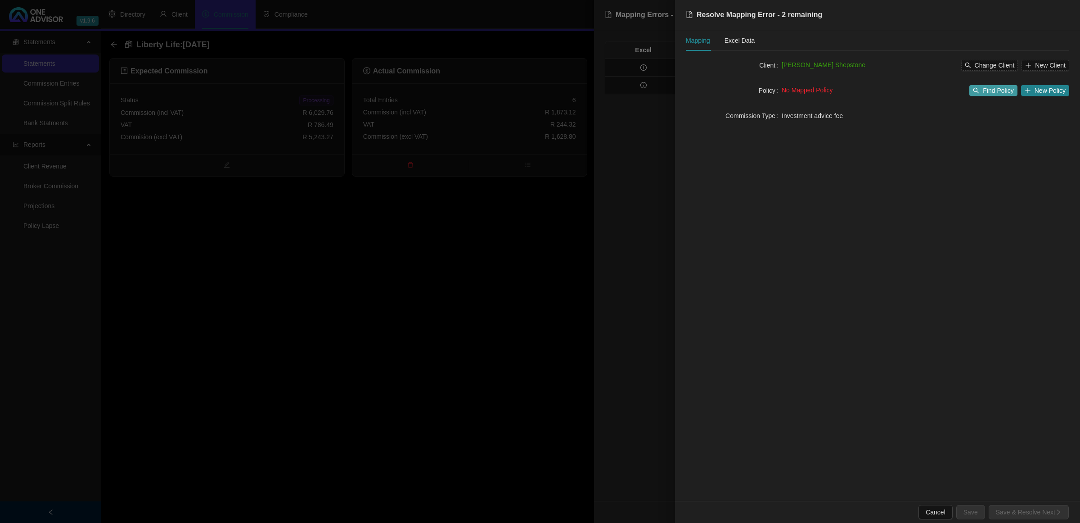
click at [989, 90] on span "Find Policy" at bounding box center [998, 91] width 31 height 10
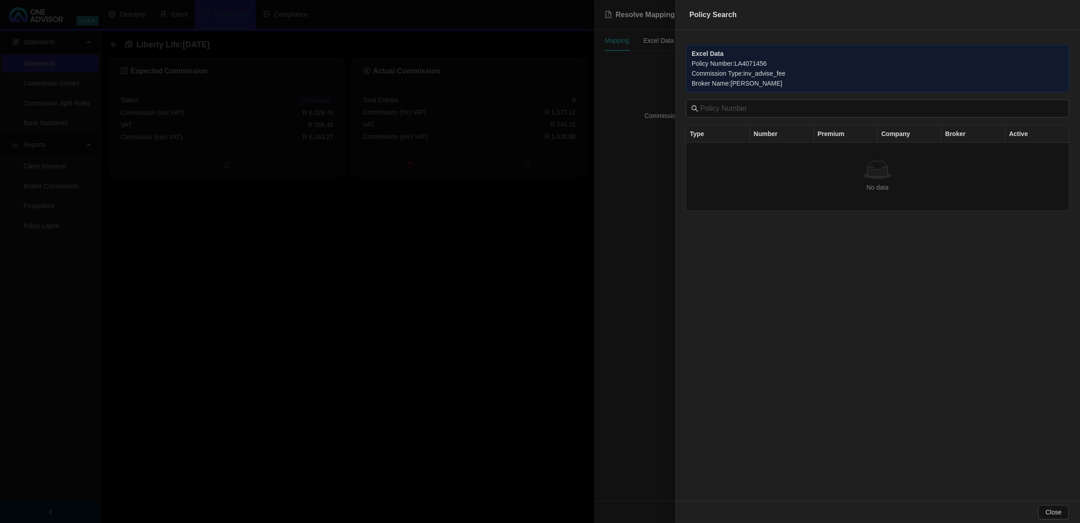
click at [816, 75] on div "Commission Type : inv_advise_fee" at bounding box center [878, 73] width 372 height 10
drag, startPoint x: 766, startPoint y: 62, endPoint x: 735, endPoint y: 66, distance: 31.8
click at [735, 66] on div "Policy Number : LA4071456" at bounding box center [878, 64] width 372 height 10
copy div "LA4071456"
click at [543, 292] on div at bounding box center [540, 261] width 1080 height 523
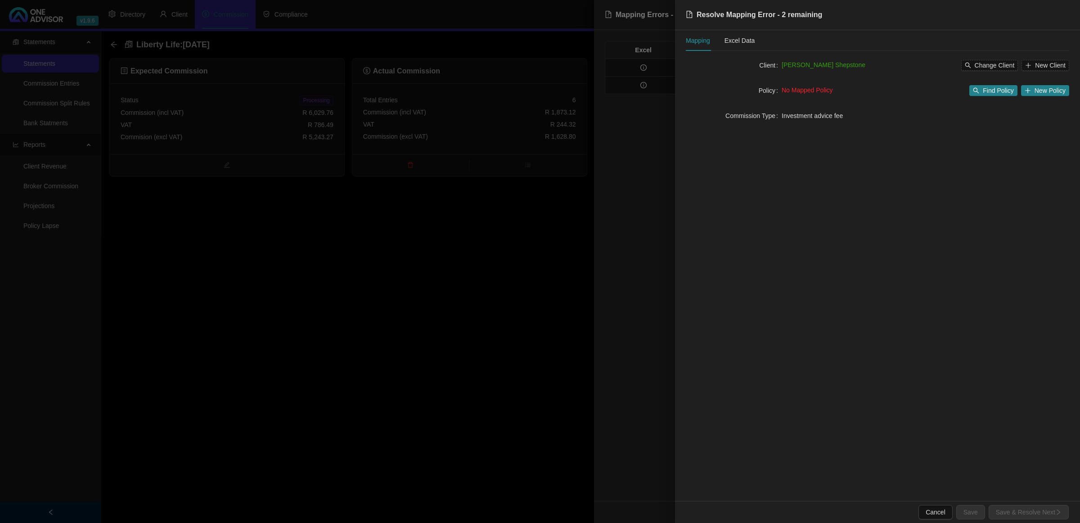
click at [530, 294] on div at bounding box center [540, 261] width 1080 height 523
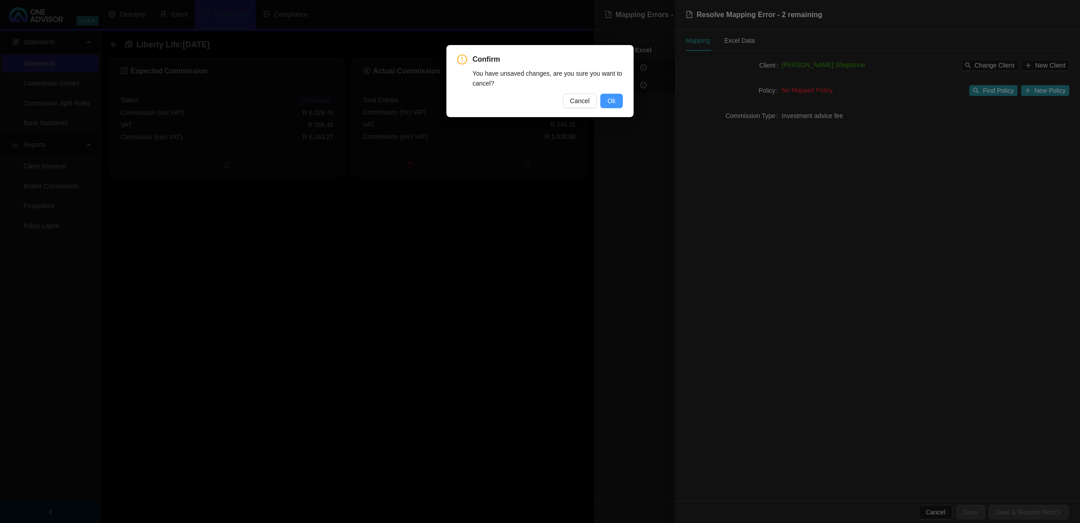
click at [613, 98] on span "Ok" at bounding box center [612, 101] width 8 height 10
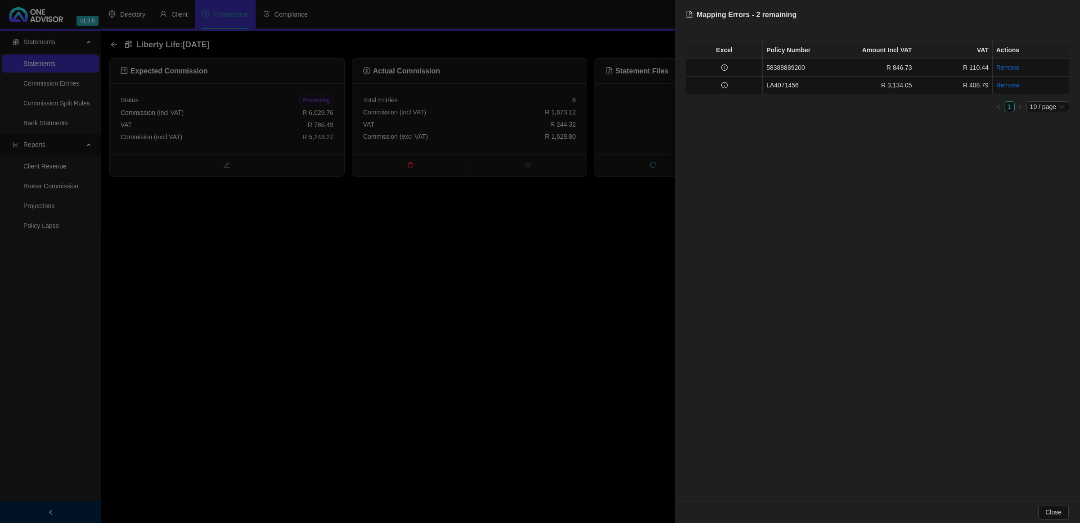
click at [167, 17] on div at bounding box center [540, 261] width 1080 height 523
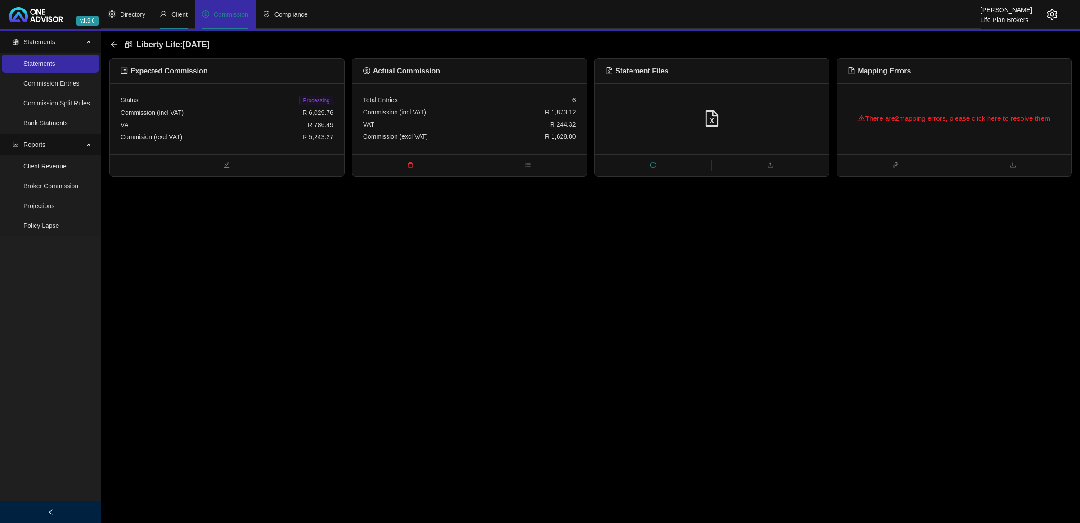
click at [173, 16] on span "Client" at bounding box center [179, 14] width 16 height 7
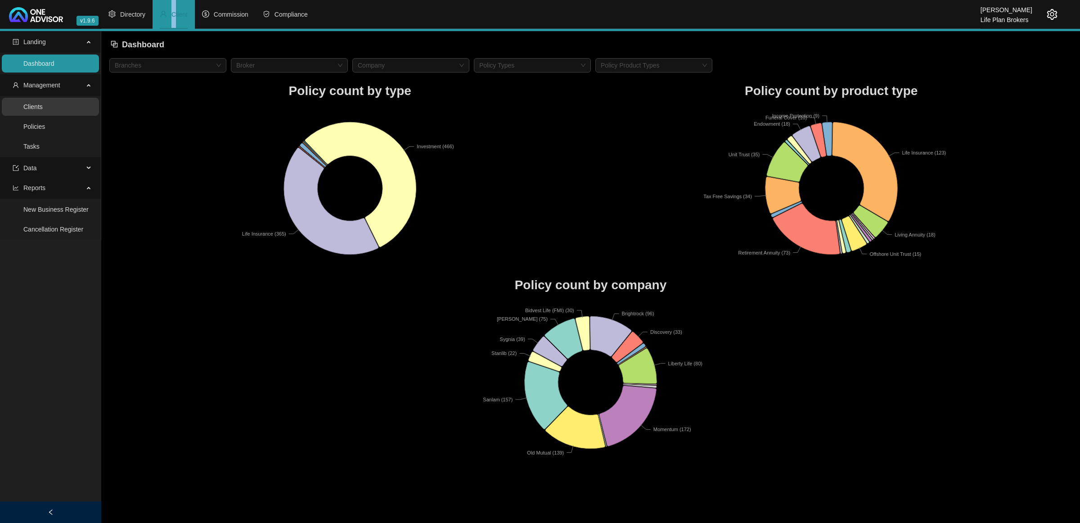
click at [43, 110] on link "Clients" at bounding box center [32, 106] width 19 height 7
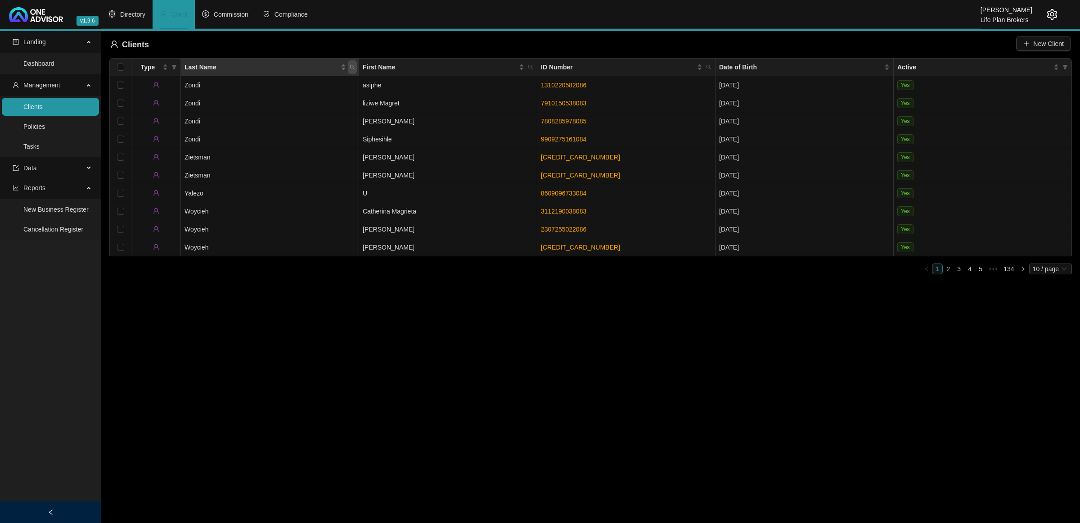
click at [355, 68] on icon "search" at bounding box center [352, 66] width 5 height 5
paste input "LA4071456"
type input "LA4071456"
drag, startPoint x: 311, startPoint y: 89, endPoint x: 220, endPoint y: 85, distance: 91.9
click at [220, 86] on body "v1.9.6 [PERSON_NAME] Life Plan Brokers Directory Client Commission Compliance L…" at bounding box center [540, 261] width 1080 height 523
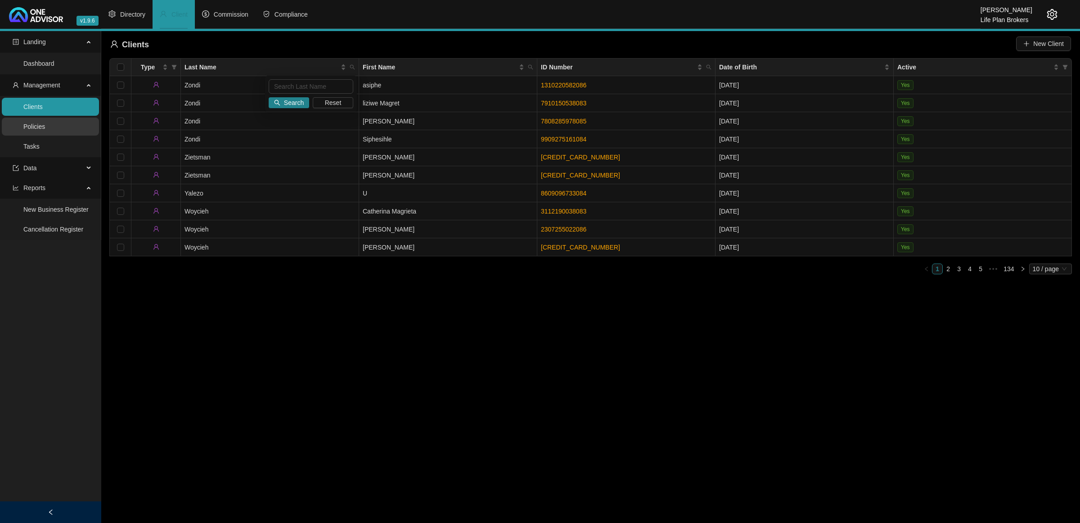
click at [45, 128] on link "Policies" at bounding box center [34, 126] width 22 height 7
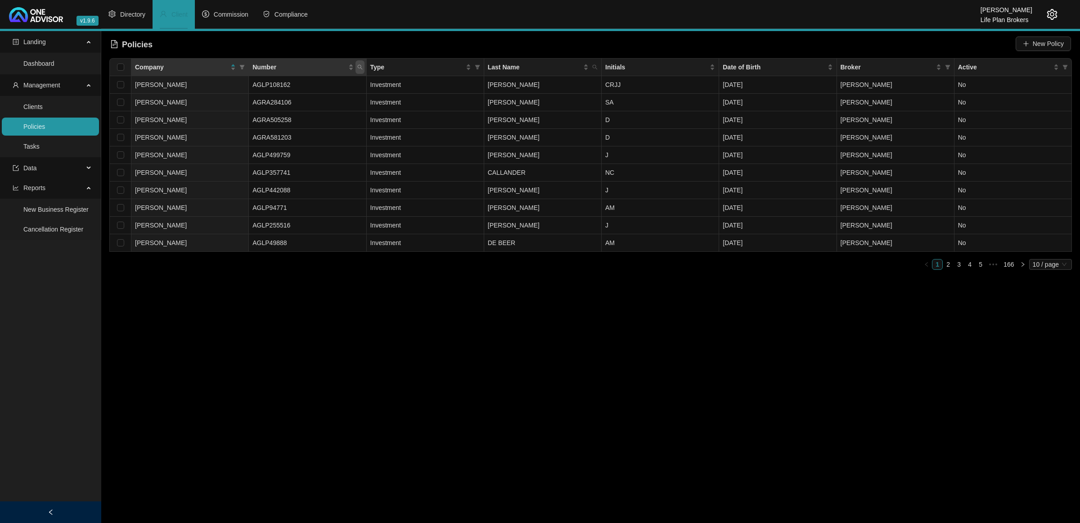
click at [361, 68] on icon "search" at bounding box center [359, 67] width 5 height 5
paste input "LA4071456"
type input "LA4071456"
click at [302, 100] on span "Search" at bounding box center [301, 103] width 20 height 10
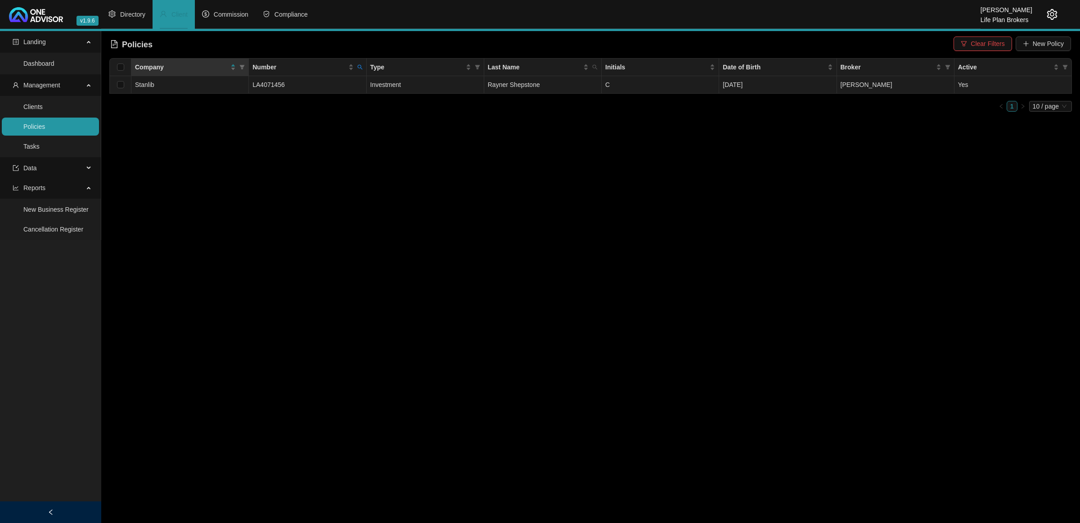
click at [303, 88] on td "LA4071456" at bounding box center [307, 85] width 117 height 18
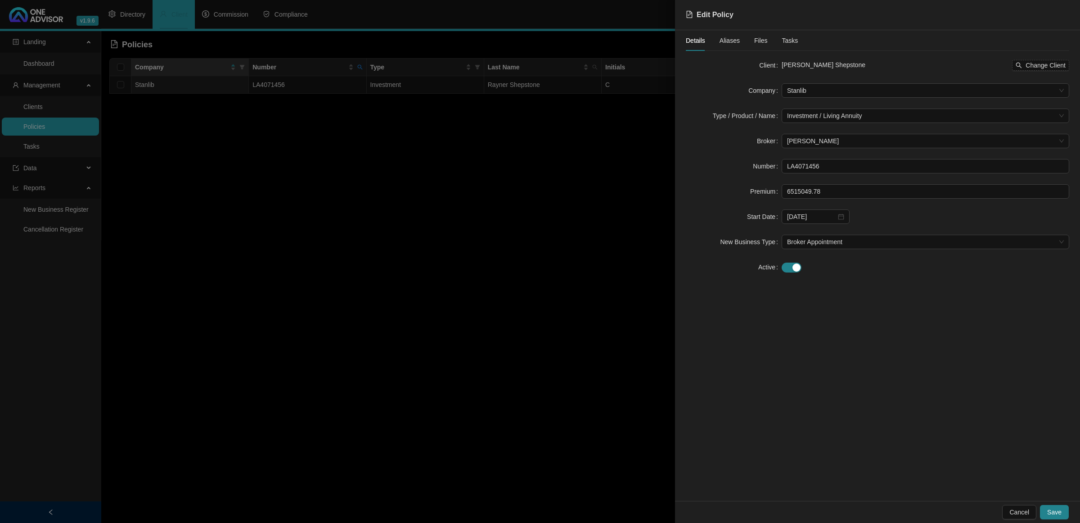
click at [541, 266] on div at bounding box center [540, 261] width 1080 height 523
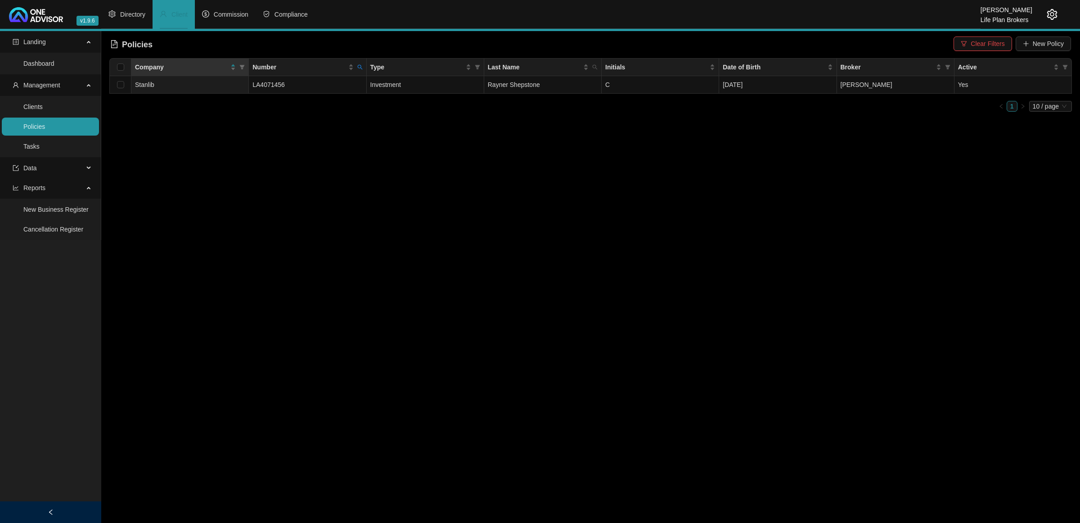
click at [45, 126] on link "Policies" at bounding box center [34, 126] width 22 height 7
click at [43, 106] on link "Clients" at bounding box center [32, 106] width 19 height 7
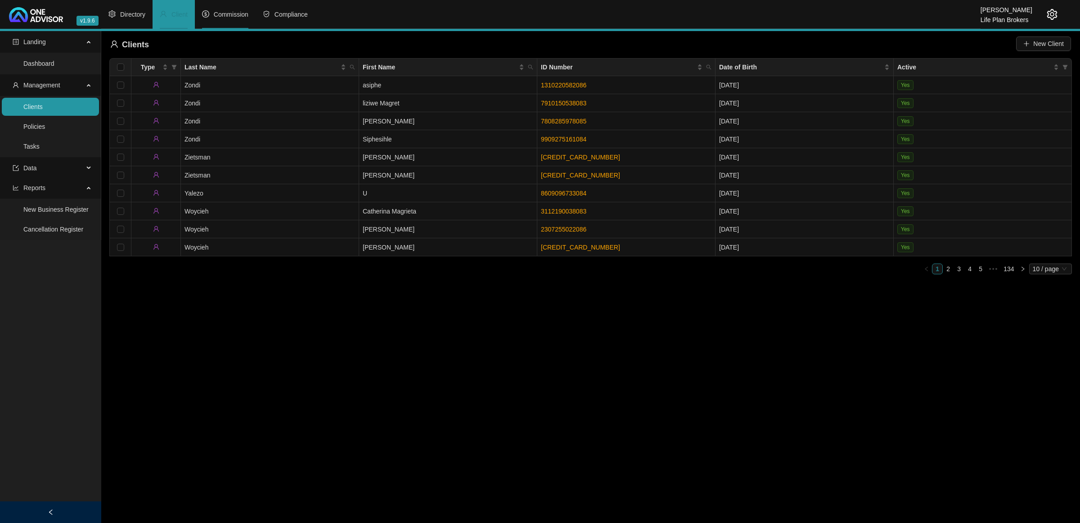
click at [232, 16] on span "Commission" at bounding box center [231, 14] width 35 height 7
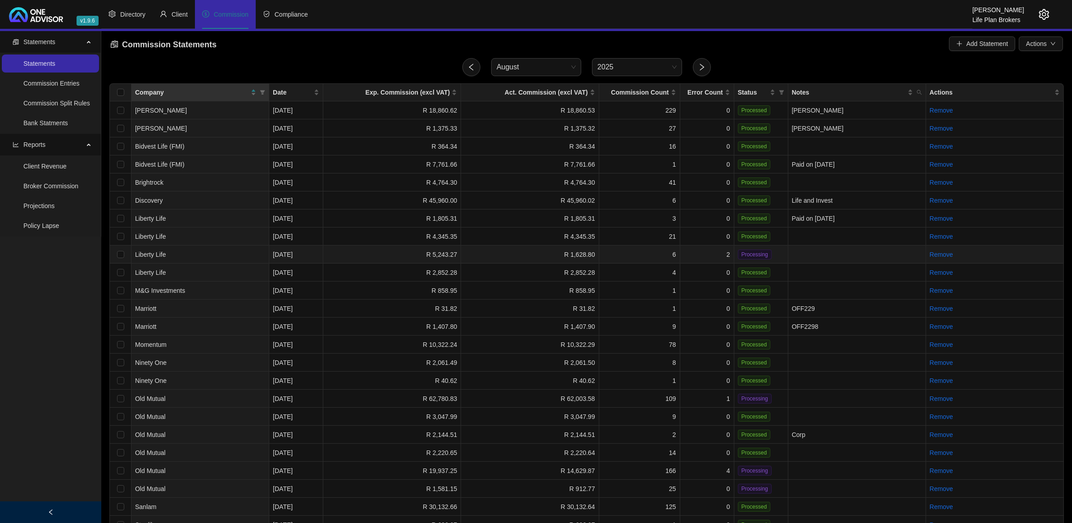
click at [690, 248] on td "2" at bounding box center [707, 254] width 54 height 18
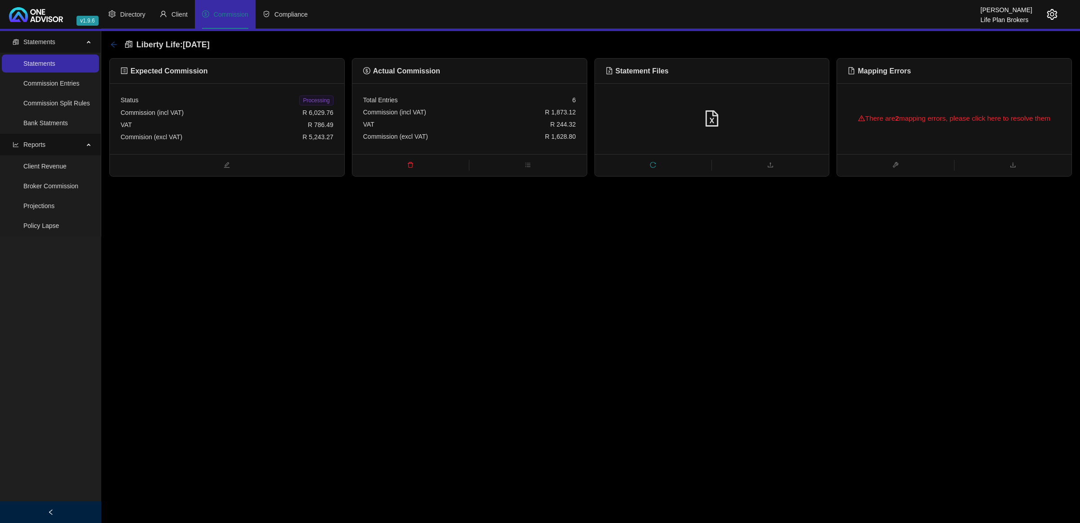
click at [113, 41] on icon "arrow-left" at bounding box center [113, 44] width 7 height 7
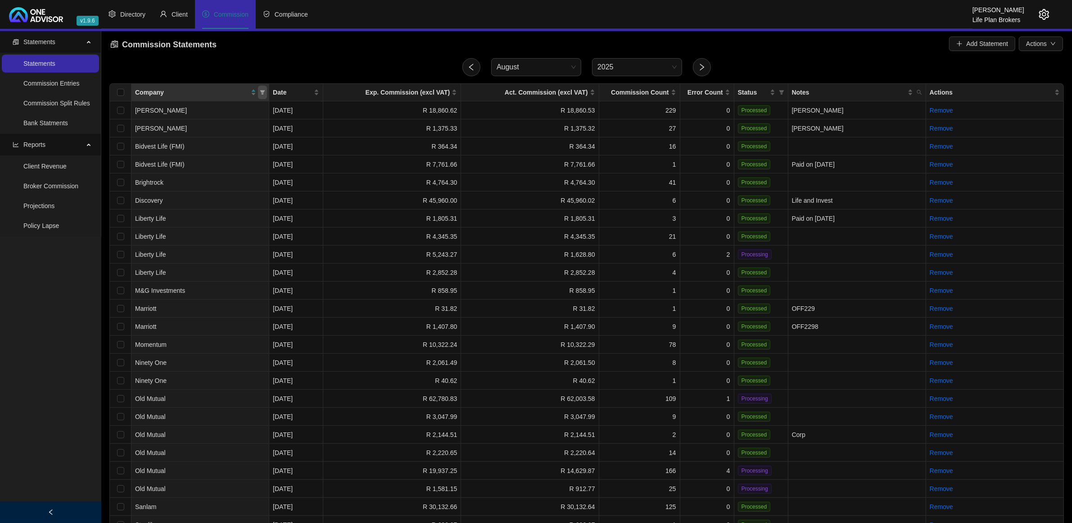
click at [266, 89] on span at bounding box center [262, 93] width 9 height 14
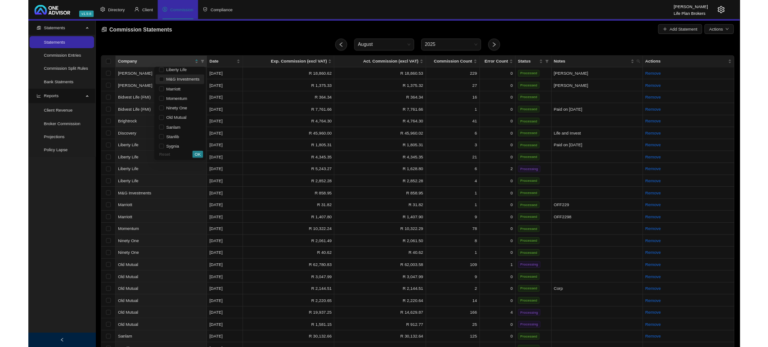
scroll to position [97, 0]
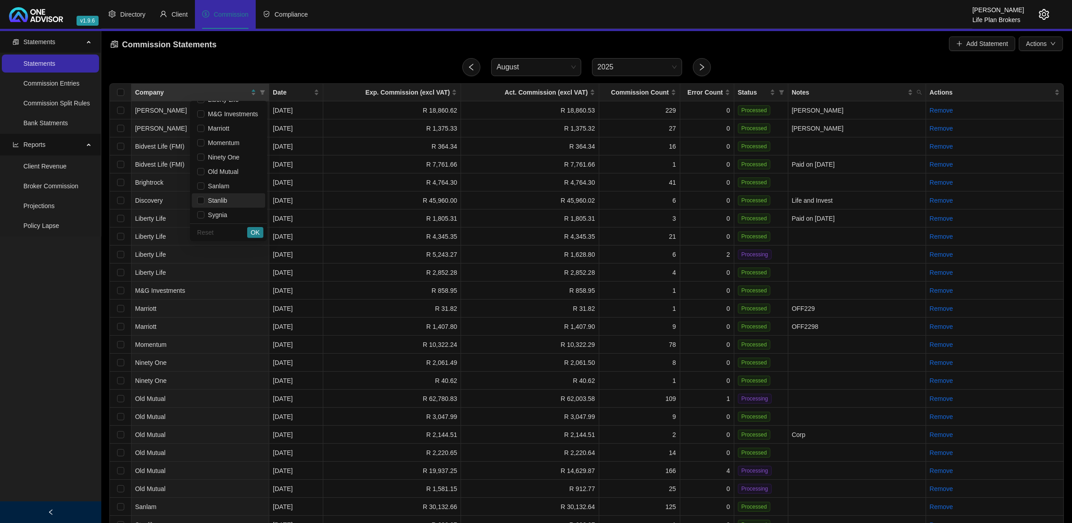
click at [221, 202] on span "Stanlib" at bounding box center [228, 200] width 63 height 10
click at [253, 233] on span "OK" at bounding box center [255, 232] width 9 height 10
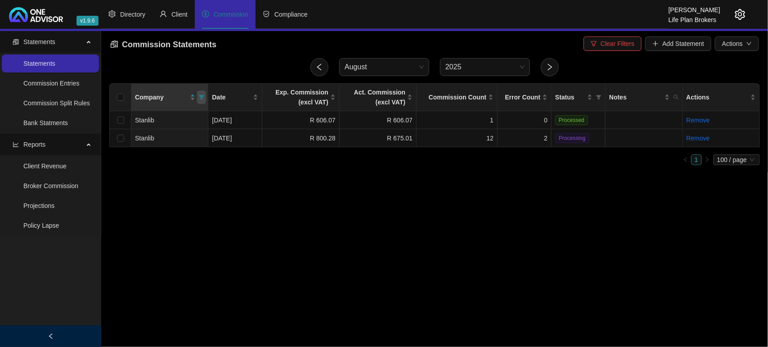
click at [206, 98] on span at bounding box center [201, 97] width 9 height 14
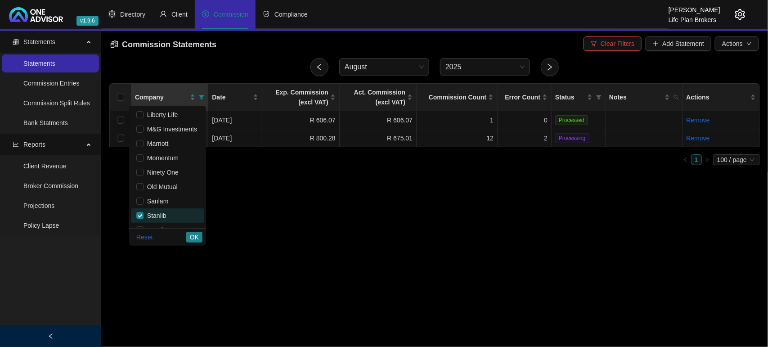
click at [147, 214] on span "Stanlib" at bounding box center [155, 215] width 23 height 7
checkbox input "false"
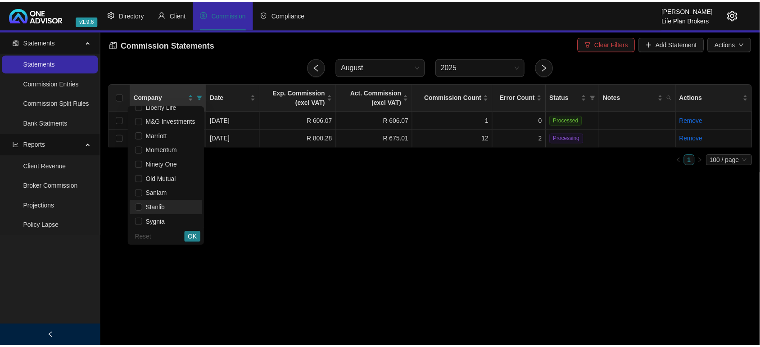
scroll to position [97, 0]
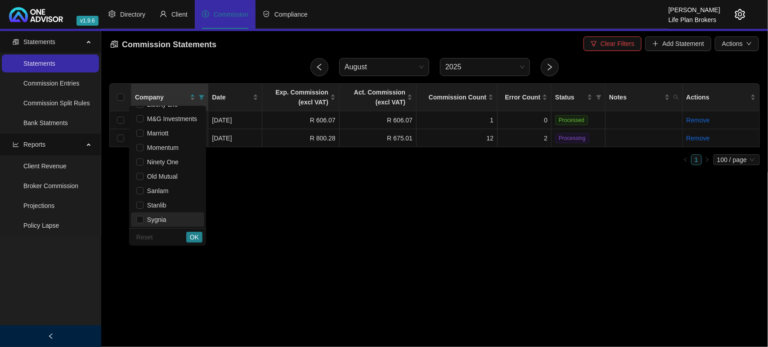
drag, startPoint x: 145, startPoint y: 220, endPoint x: 151, endPoint y: 221, distance: 5.6
click at [145, 221] on span "Sygnia" at bounding box center [155, 219] width 23 height 7
checkbox input "true"
click at [196, 233] on span "OK" at bounding box center [194, 237] width 9 height 10
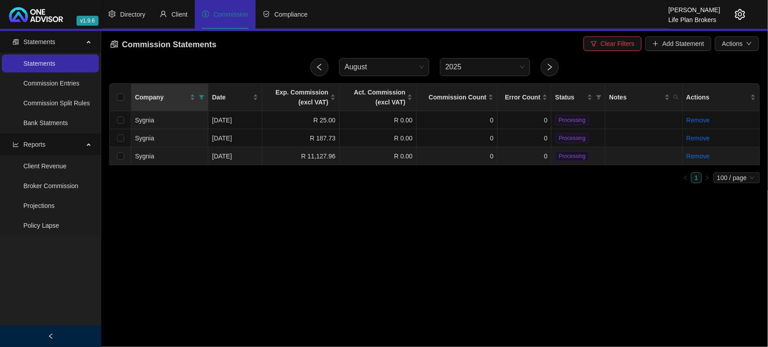
click at [309, 155] on td "R 11,127.96" at bounding box center [300, 156] width 77 height 18
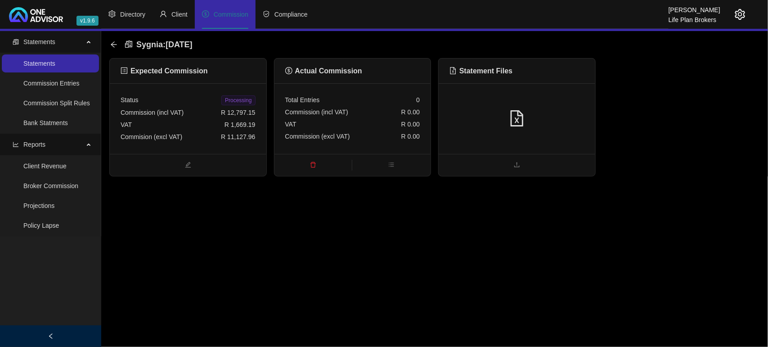
click at [507, 122] on div at bounding box center [517, 118] width 135 height 17
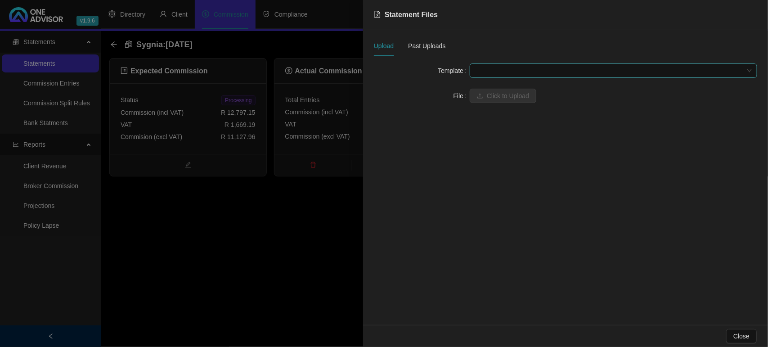
drag, startPoint x: 549, startPoint y: 80, endPoint x: 508, endPoint y: 66, distance: 43.7
click at [508, 66] on span at bounding box center [613, 71] width 277 height 14
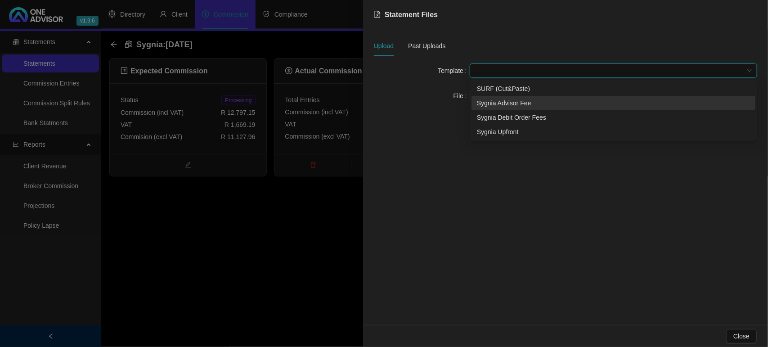
click at [496, 102] on div "Sygnia Advisor Fee" at bounding box center [613, 103] width 273 height 10
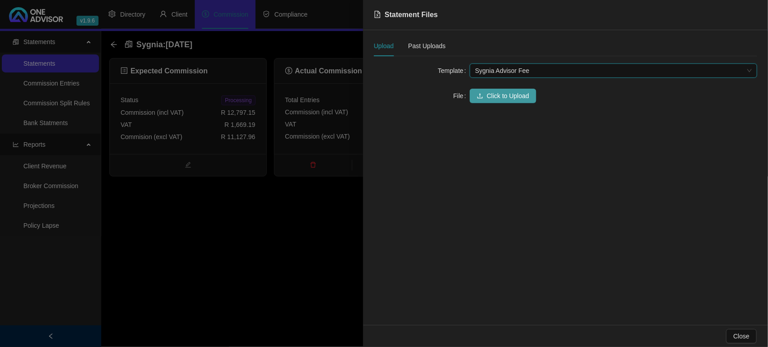
click at [498, 95] on span "Click to Upload" at bounding box center [508, 96] width 42 height 10
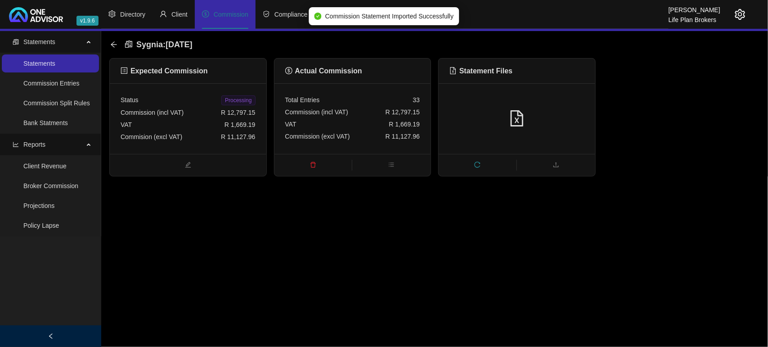
click at [231, 98] on span "Processing" at bounding box center [238, 100] width 34 height 10
click at [113, 43] on icon "arrow-left" at bounding box center [113, 44] width 7 height 7
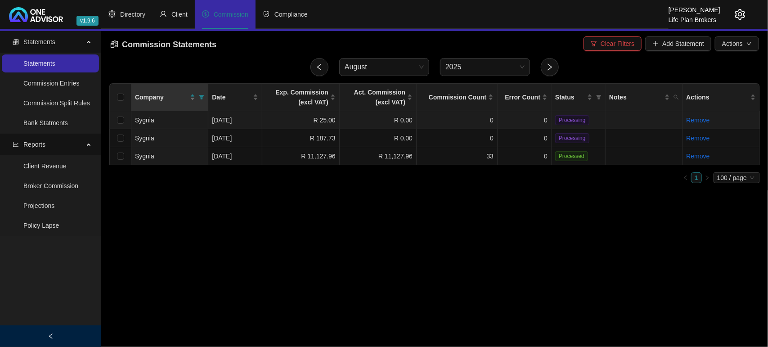
click at [298, 120] on td "R 25.00" at bounding box center [300, 120] width 77 height 18
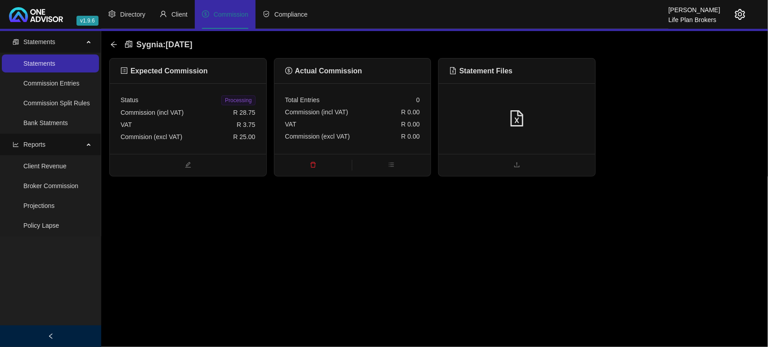
click at [588, 104] on div at bounding box center [517, 118] width 157 height 71
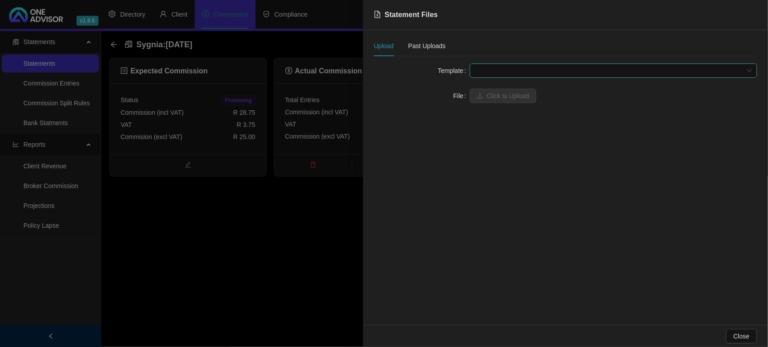
click at [518, 68] on span at bounding box center [613, 71] width 277 height 14
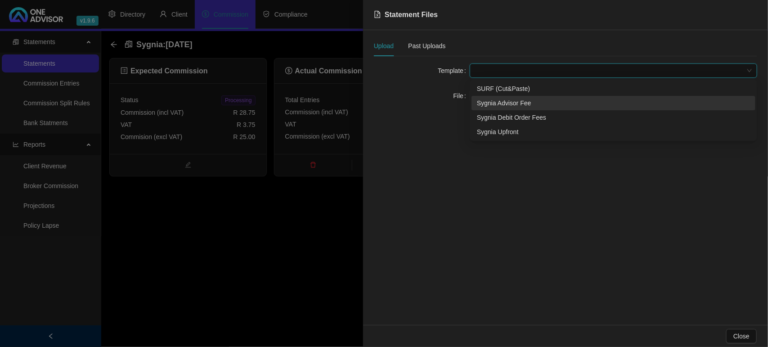
click at [489, 108] on div "Sygnia Advisor Fee" at bounding box center [614, 103] width 284 height 14
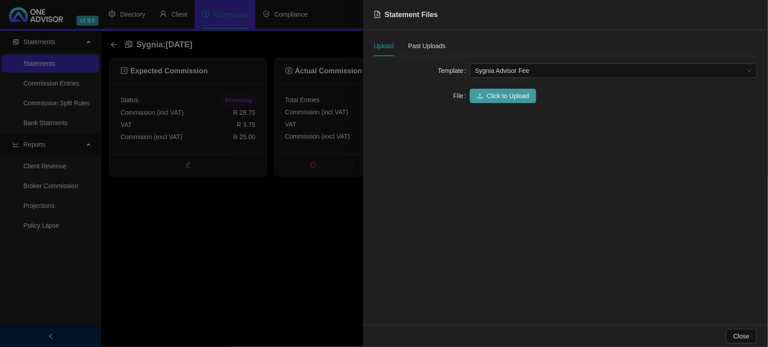
click at [489, 98] on span "Click to Upload" at bounding box center [508, 96] width 42 height 10
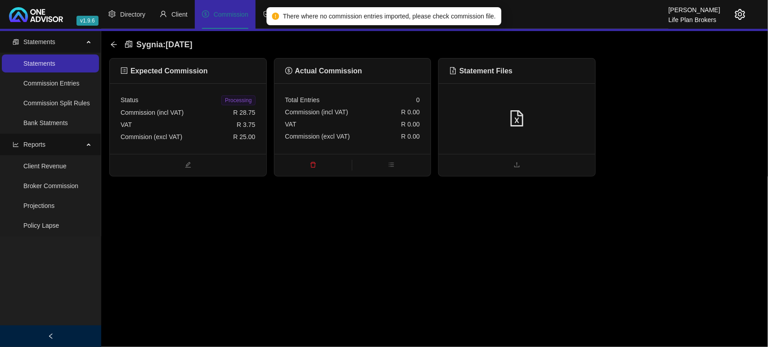
click at [543, 105] on div at bounding box center [517, 118] width 157 height 71
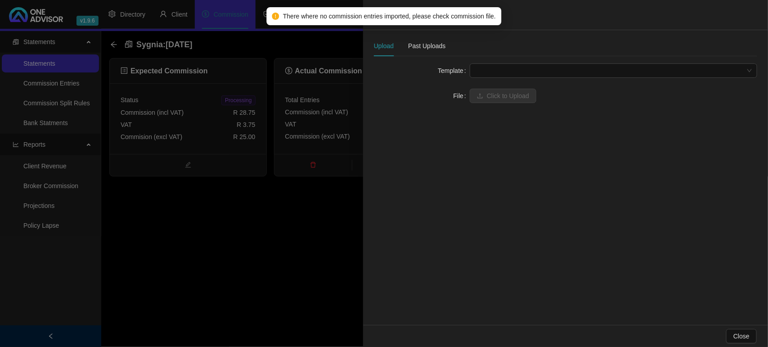
click at [528, 72] on span at bounding box center [613, 71] width 277 height 14
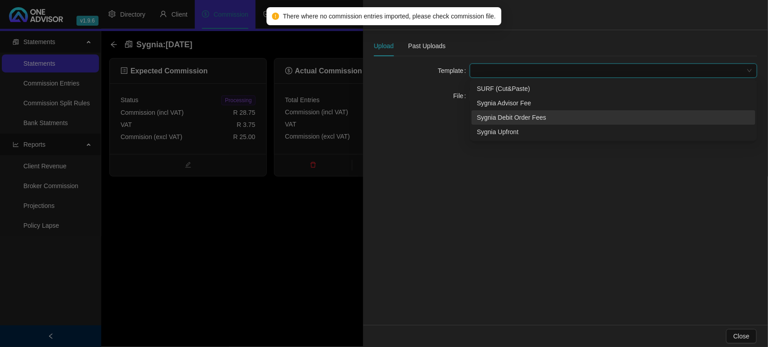
click at [520, 120] on div "Sygnia Debit Order Fees" at bounding box center [613, 118] width 273 height 10
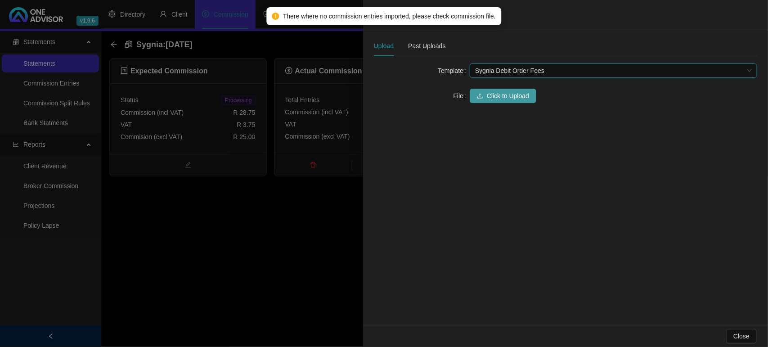
click at [493, 100] on span "Click to Upload" at bounding box center [508, 96] width 42 height 10
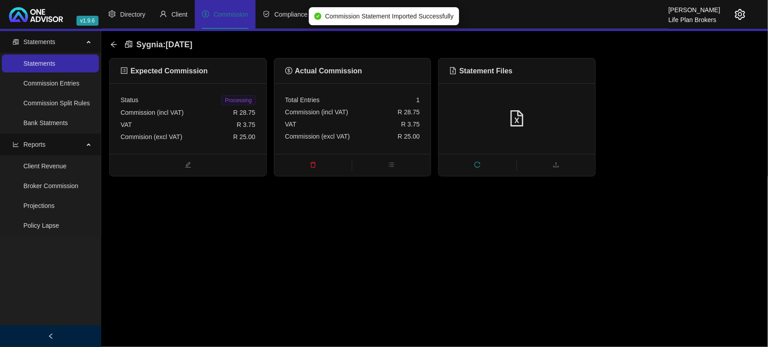
click at [232, 102] on span "Processing" at bounding box center [238, 100] width 34 height 10
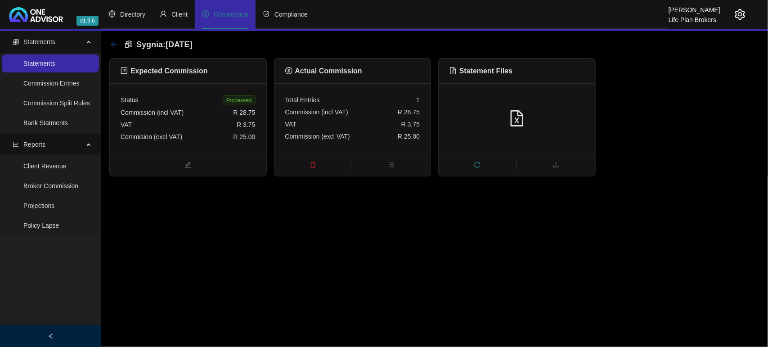
click at [115, 43] on icon "arrow-left" at bounding box center [113, 44] width 7 height 7
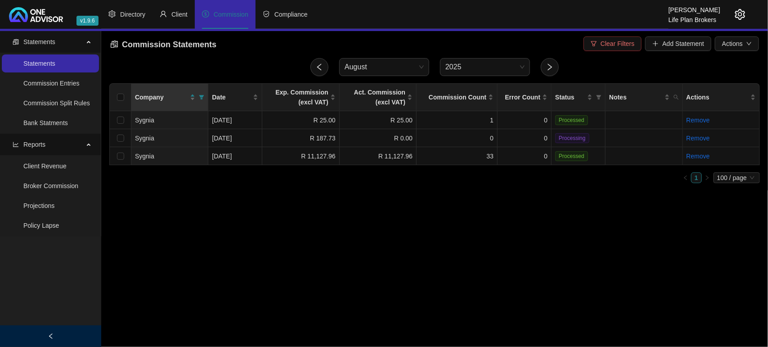
click at [615, 49] on button "Clear Filters" at bounding box center [613, 43] width 58 height 14
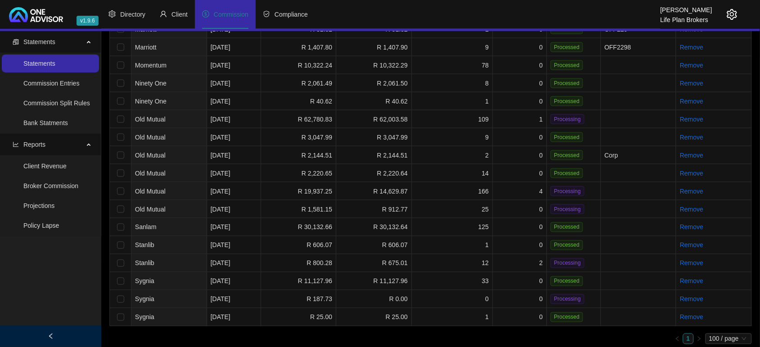
scroll to position [290, 0]
click at [280, 298] on td "R 187.73" at bounding box center [299, 298] width 76 height 18
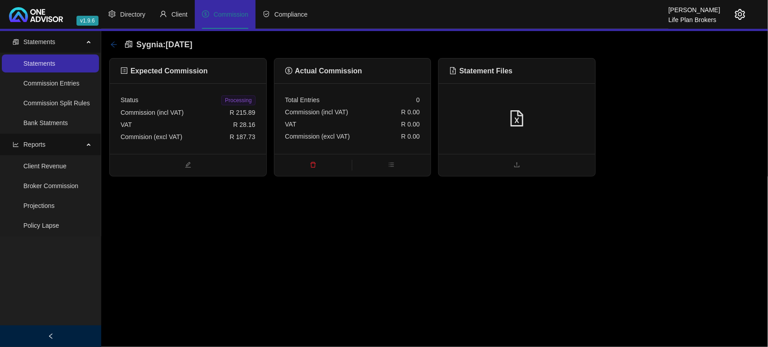
click at [115, 44] on icon "arrow-left" at bounding box center [114, 44] width 6 height 6
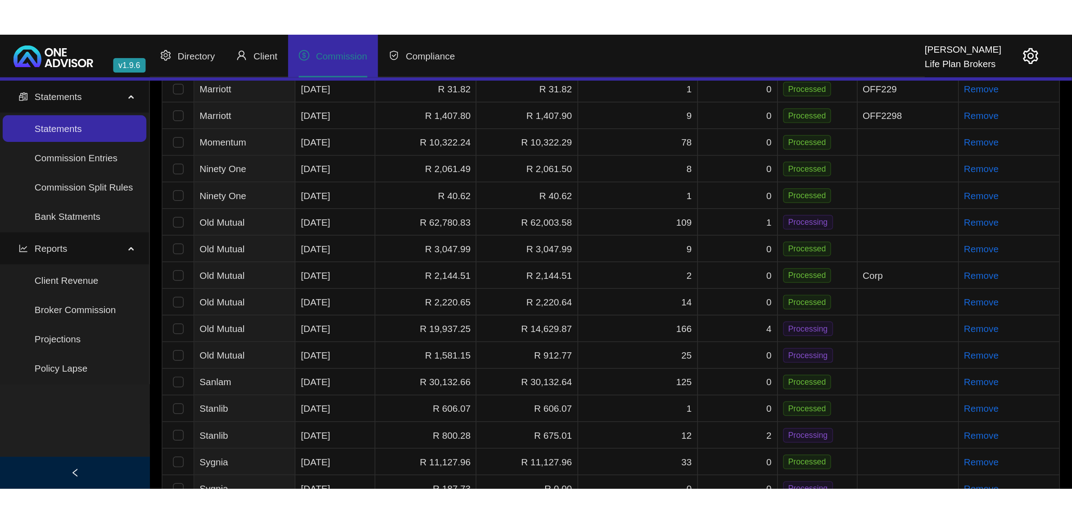
scroll to position [104, 0]
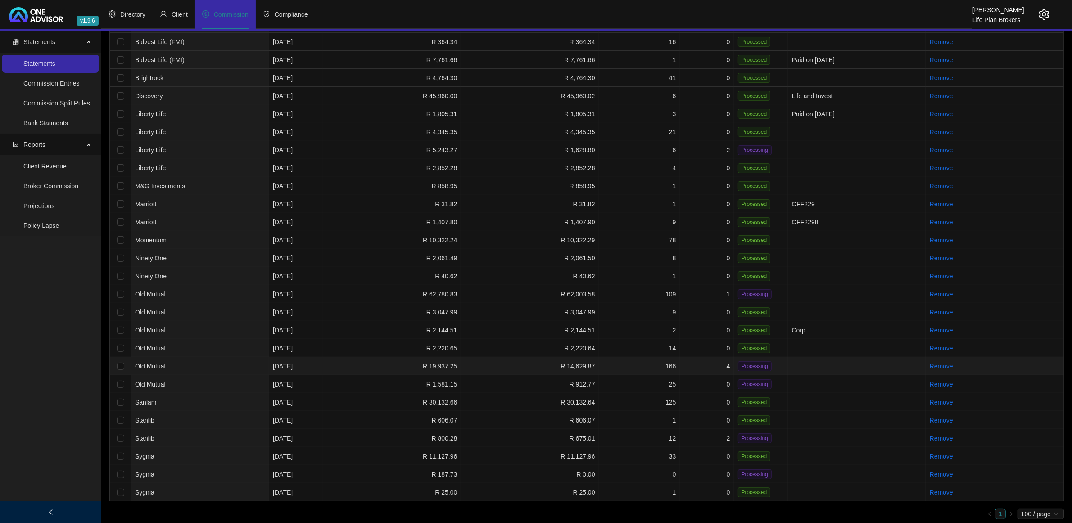
click at [709, 365] on td "4" at bounding box center [707, 366] width 54 height 18
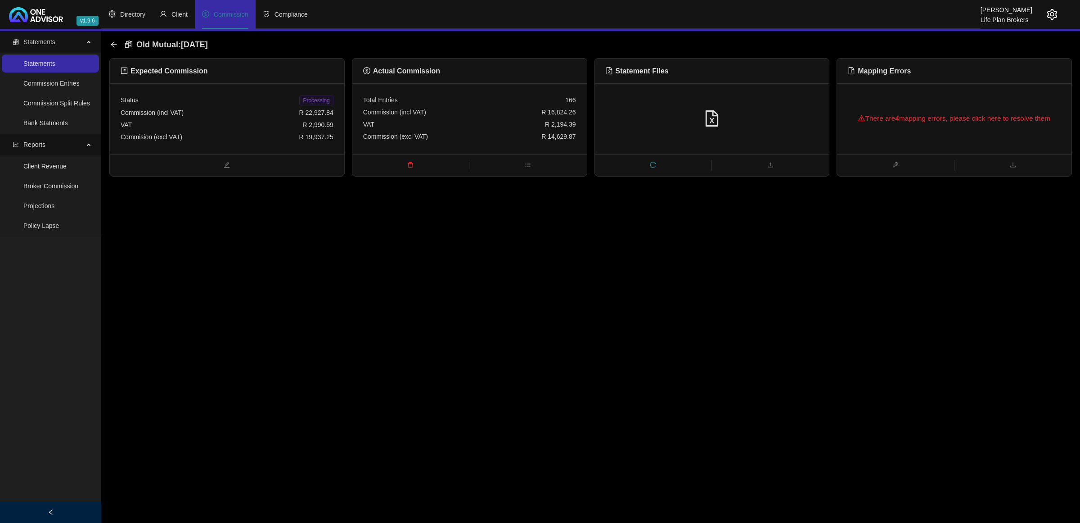
click at [655, 167] on icon "reload" at bounding box center [653, 165] width 6 height 6
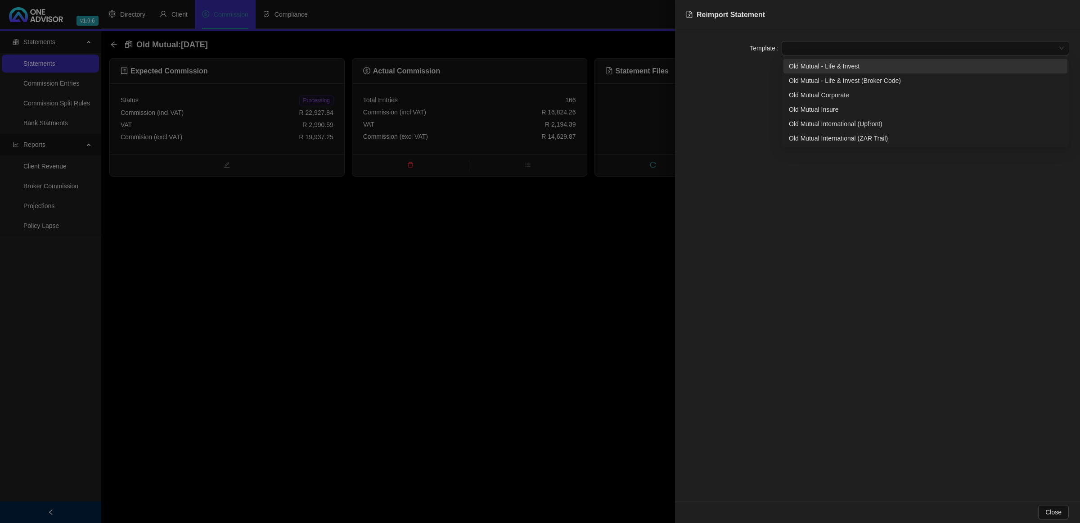
click at [827, 50] on span at bounding box center [925, 48] width 277 height 14
click at [824, 61] on div "Old Mutual - Life & Invest" at bounding box center [925, 66] width 273 height 10
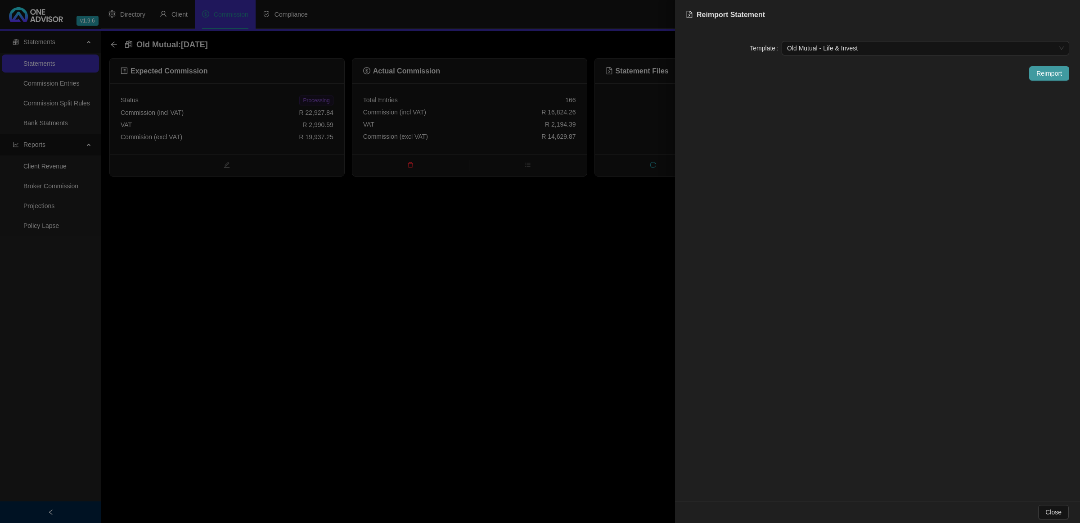
click at [1051, 70] on span "Reimport" at bounding box center [1050, 73] width 26 height 10
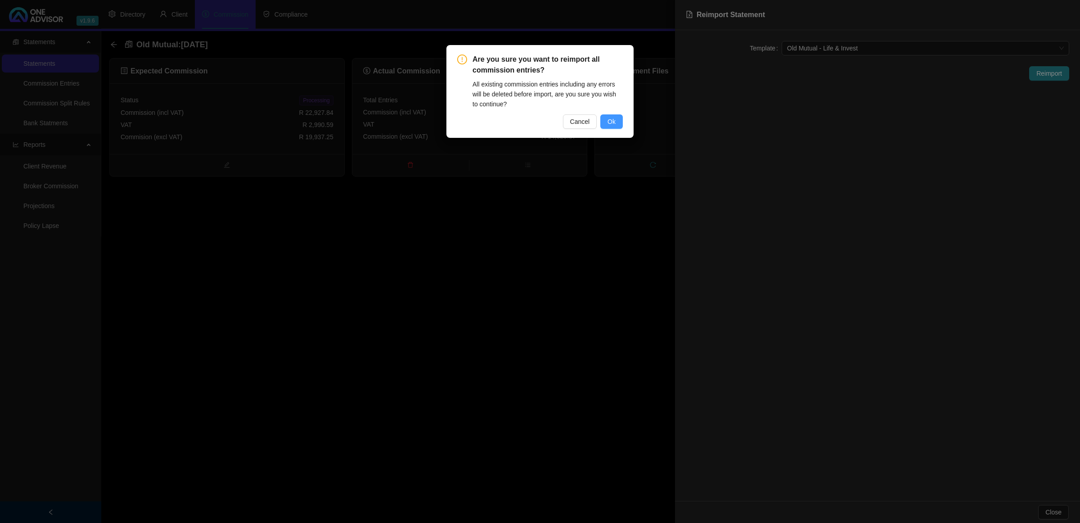
click at [617, 122] on button "Ok" at bounding box center [611, 121] width 23 height 14
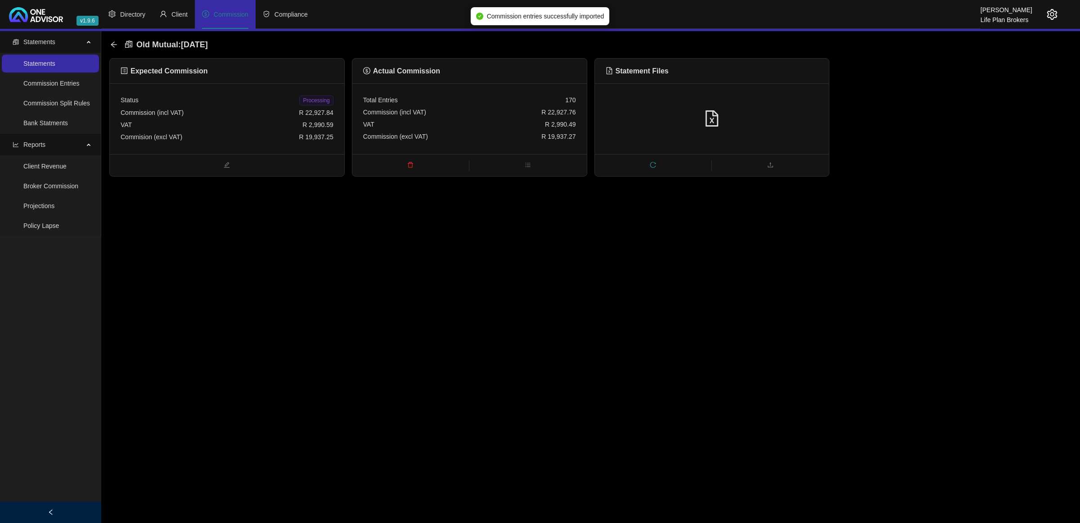
click at [317, 98] on span "Processing" at bounding box center [316, 100] width 34 height 10
click at [112, 46] on icon "arrow-left" at bounding box center [113, 44] width 7 height 7
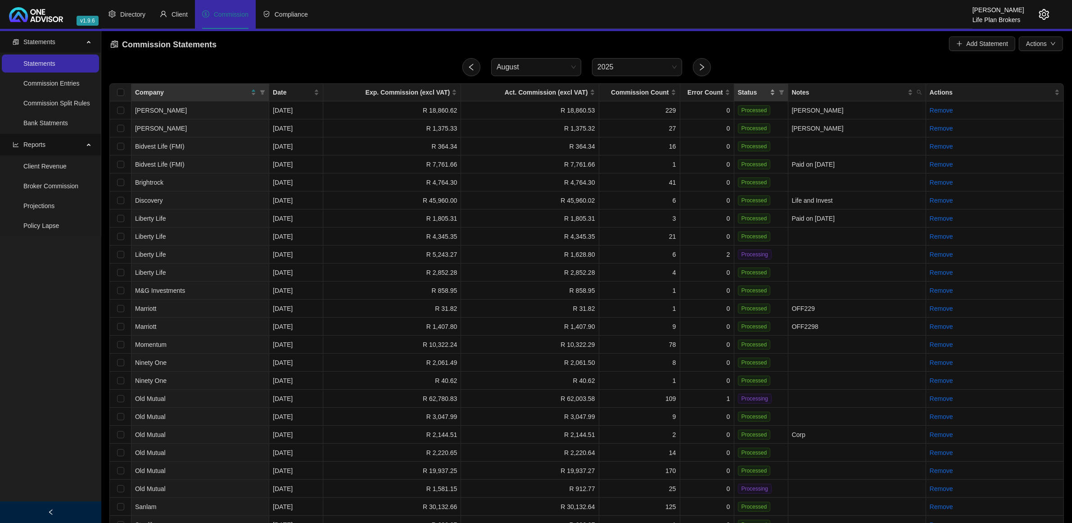
click at [773, 90] on div "Status" at bounding box center [756, 92] width 37 height 10
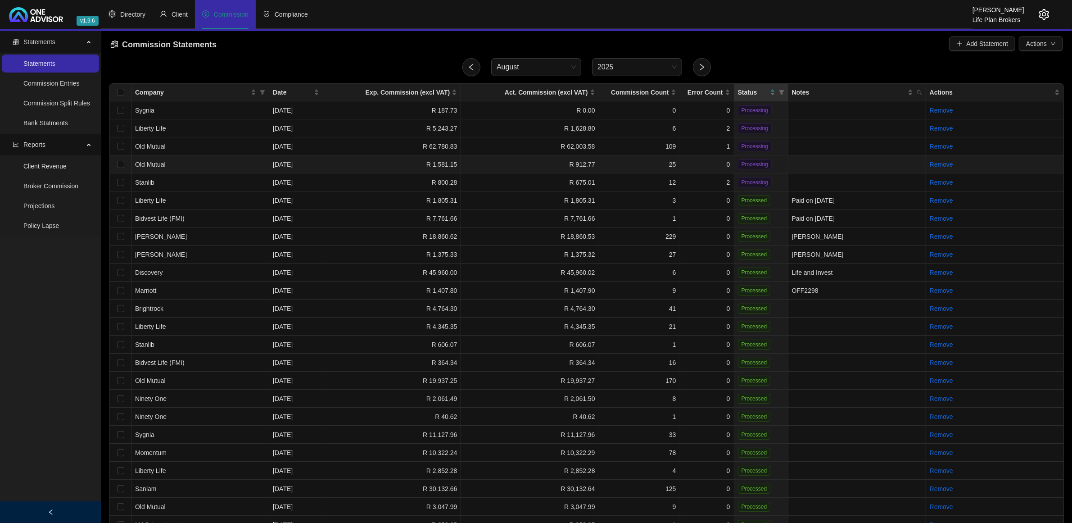
click at [380, 156] on td "R 1,581.15" at bounding box center [392, 164] width 138 height 18
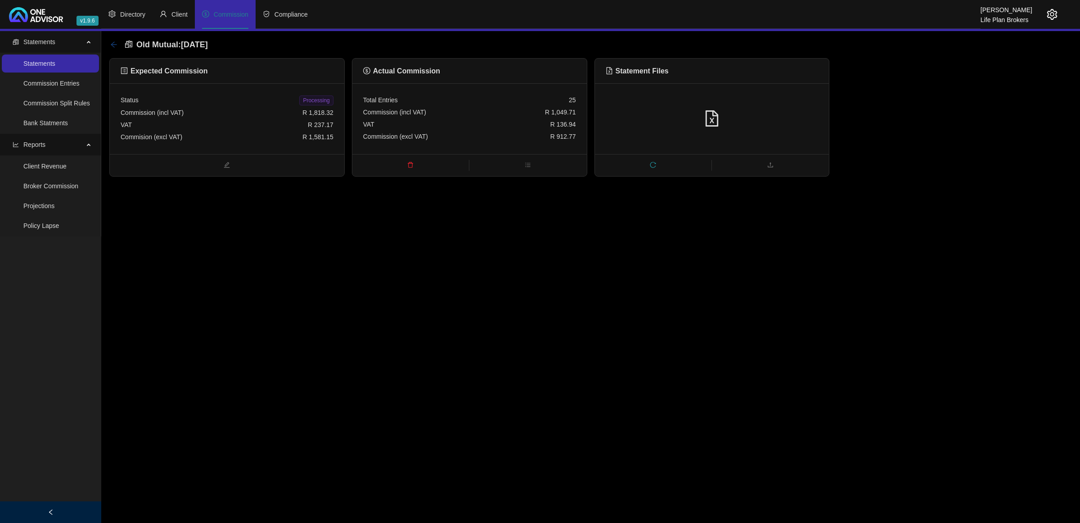
click at [111, 41] on icon "arrow-left" at bounding box center [113, 44] width 7 height 7
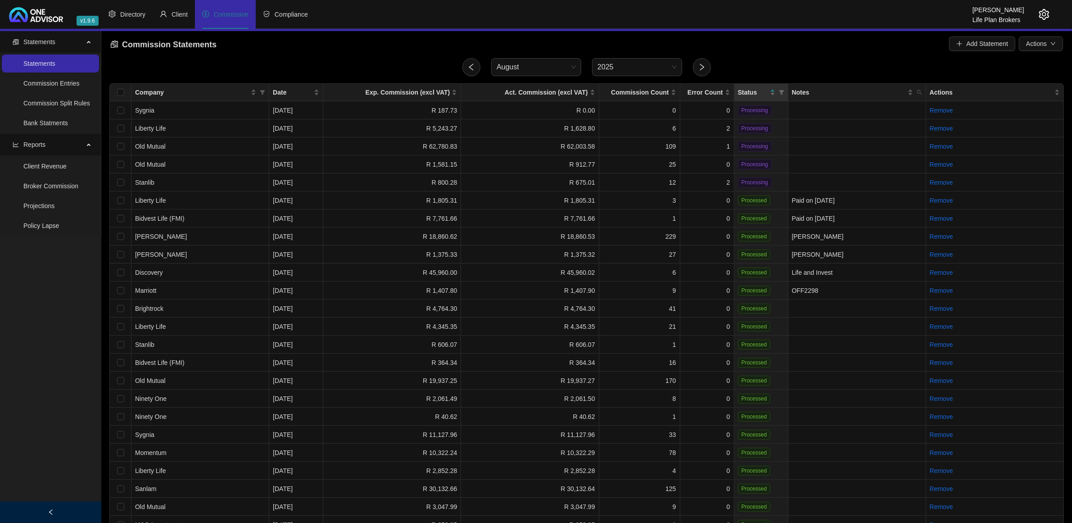
click at [1049, 14] on icon "setting" at bounding box center [1043, 14] width 11 height 11
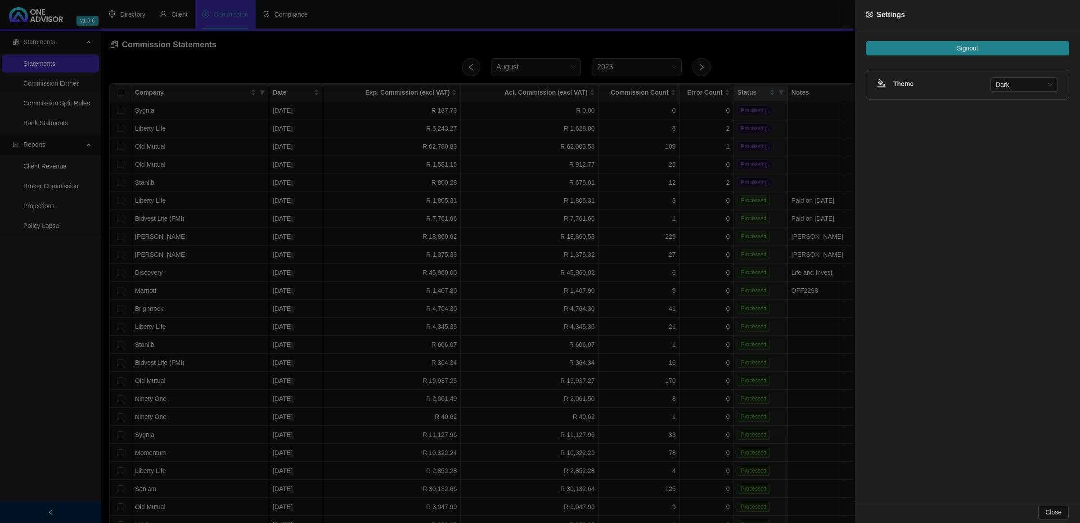
click at [1015, 40] on div "Signout Theme Dark" at bounding box center [967, 265] width 225 height 470
click at [1010, 46] on button "Signout" at bounding box center [967, 48] width 203 height 14
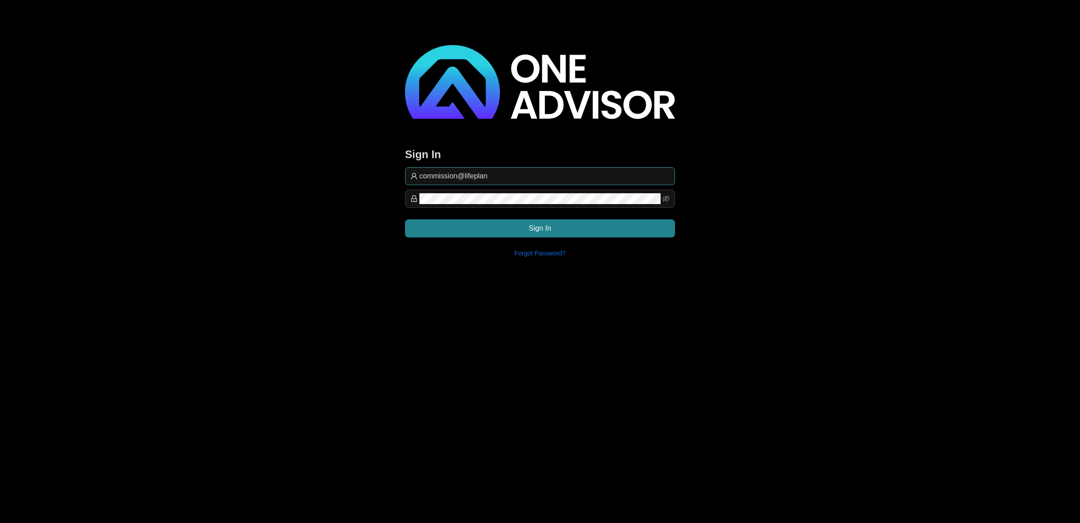
click at [497, 174] on input "commission@lifeplan" at bounding box center [544, 176] width 250 height 11
type input "[EMAIL_ADDRESS][DOMAIN_NAME]"
click at [633, 233] on button "Sign In" at bounding box center [540, 228] width 270 height 18
